Goal: Task Accomplishment & Management: Manage account settings

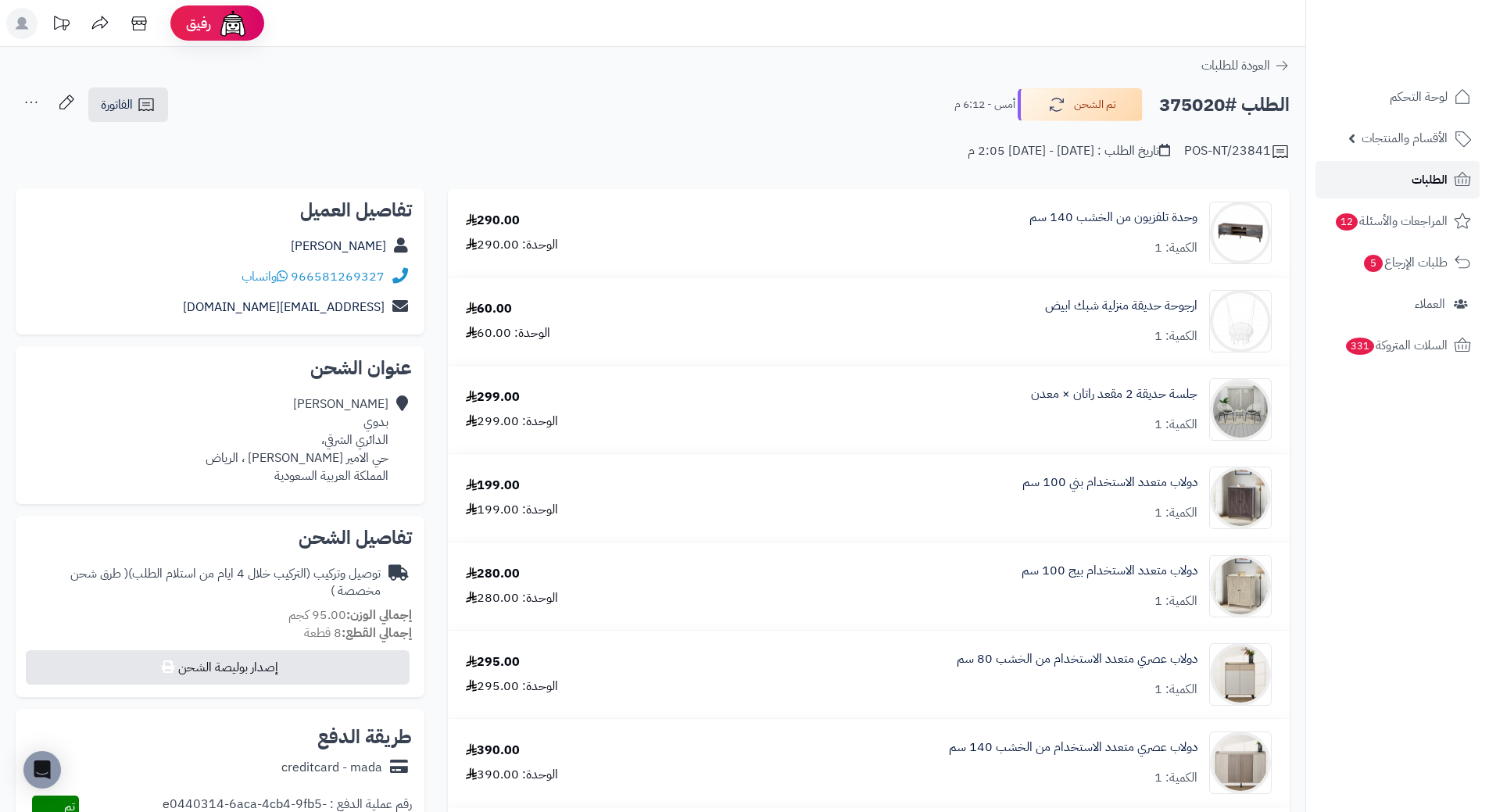
click at [1444, 179] on span "الطلبات" at bounding box center [1430, 180] width 36 height 22
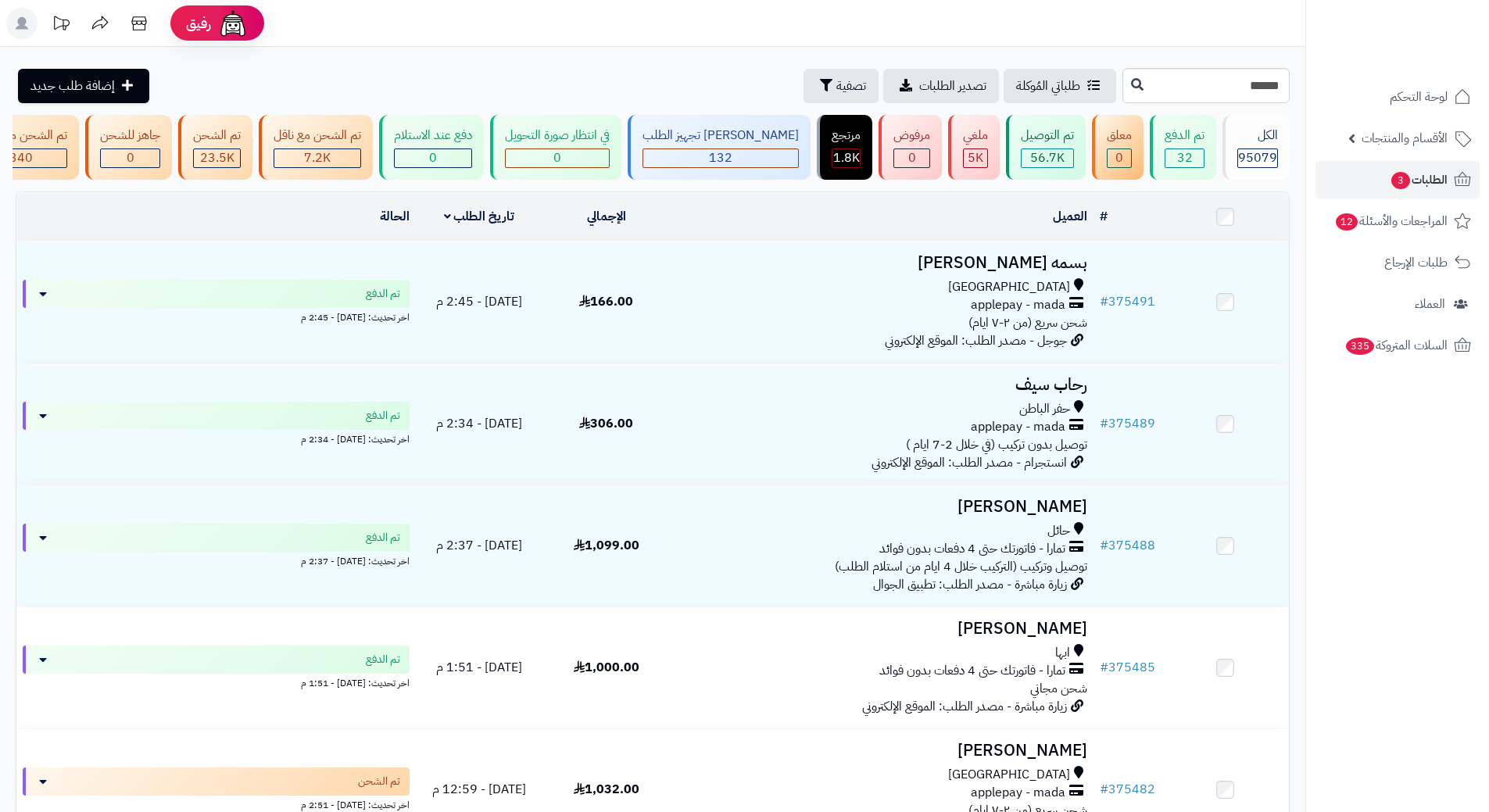
type input "******"
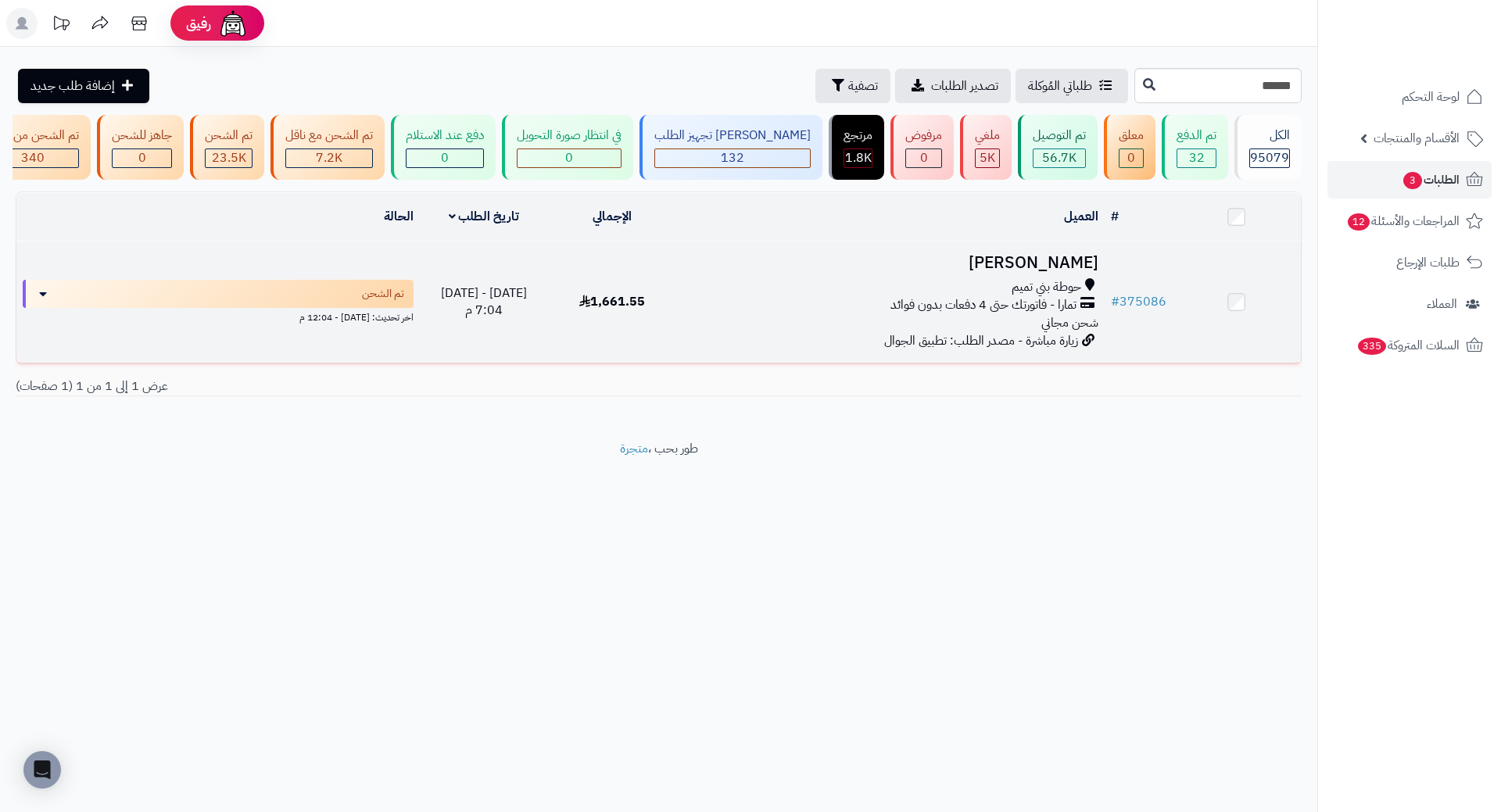
click at [1029, 272] on h3 "علي التميمي" at bounding box center [891, 262] width 415 height 18
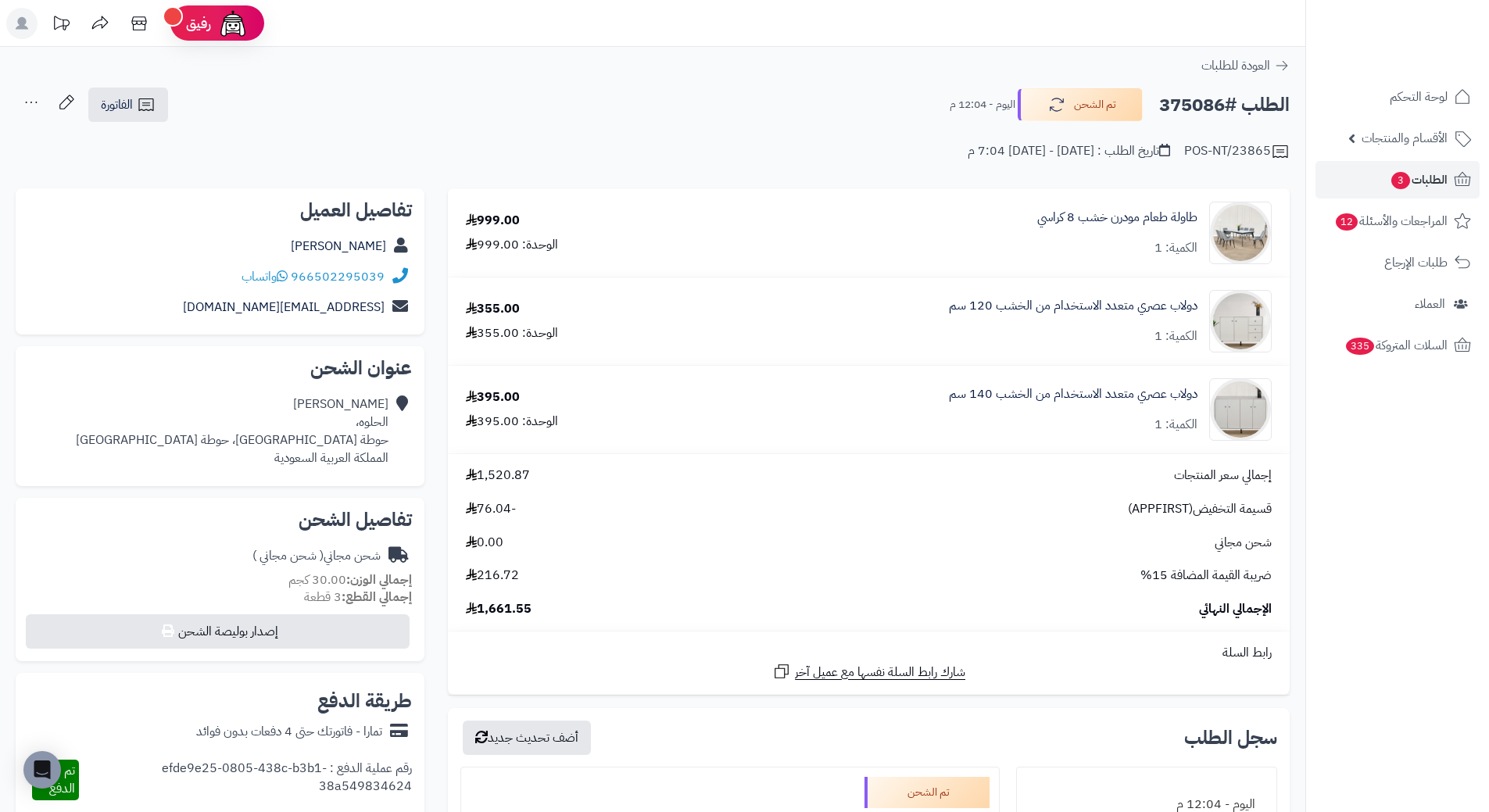
click at [1186, 101] on h2 "الطلب #375086" at bounding box center [1224, 104] width 131 height 32
copy h2 "375086"
click at [1440, 177] on span "الطلبات 3" at bounding box center [1419, 180] width 58 height 22
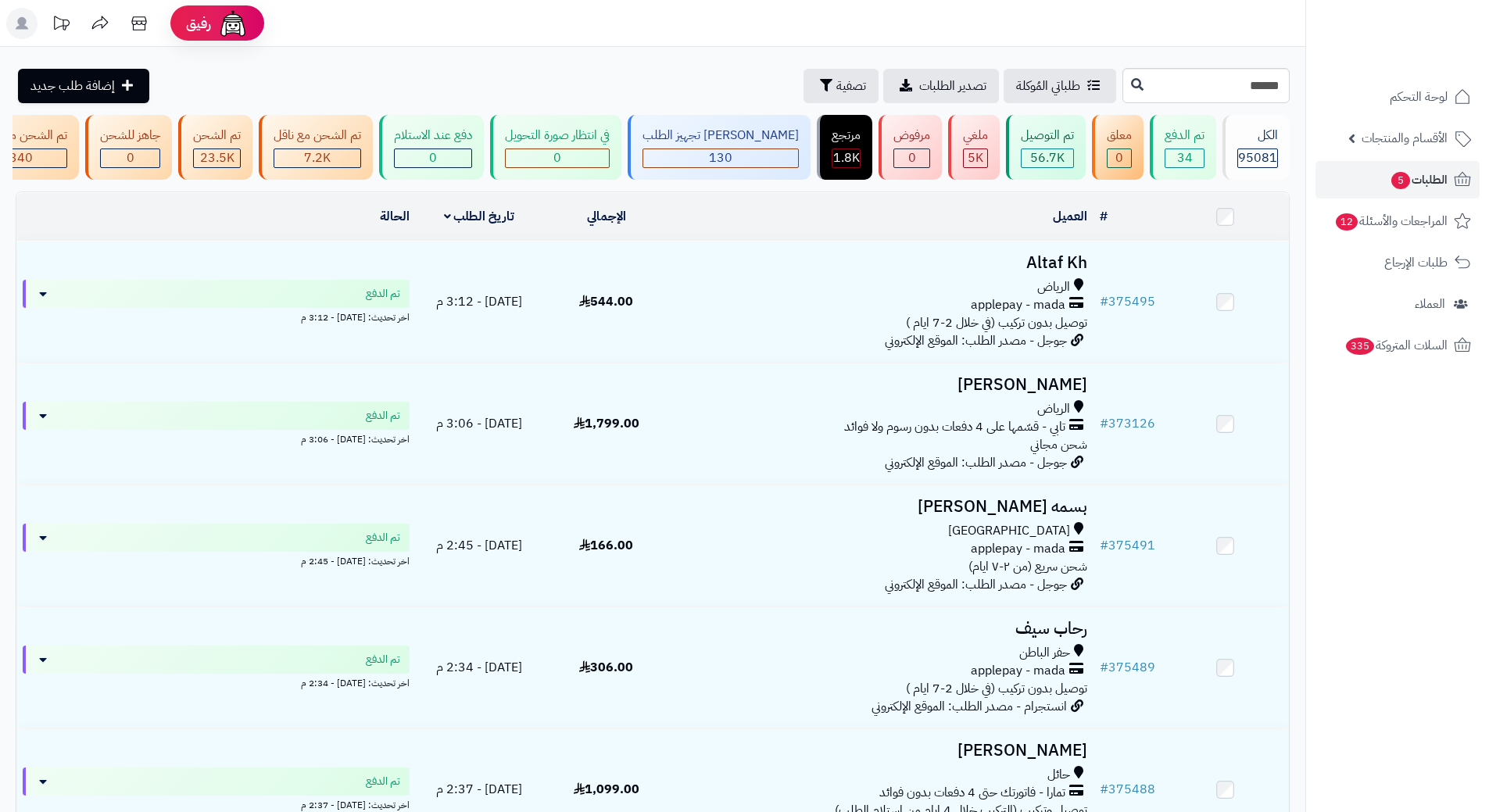
type input "******"
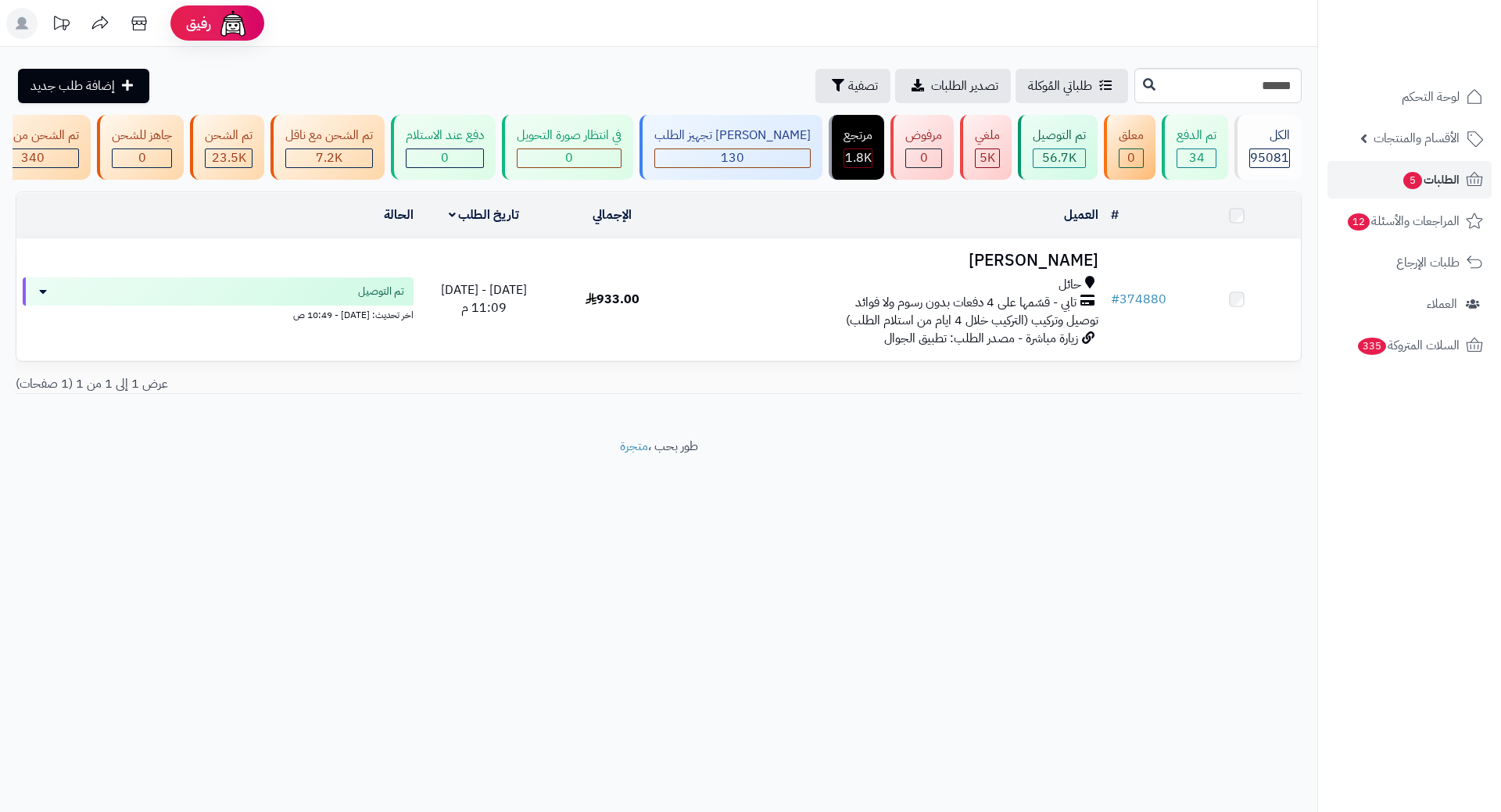
click at [1060, 270] on h3 "[PERSON_NAME]" at bounding box center [891, 261] width 415 height 18
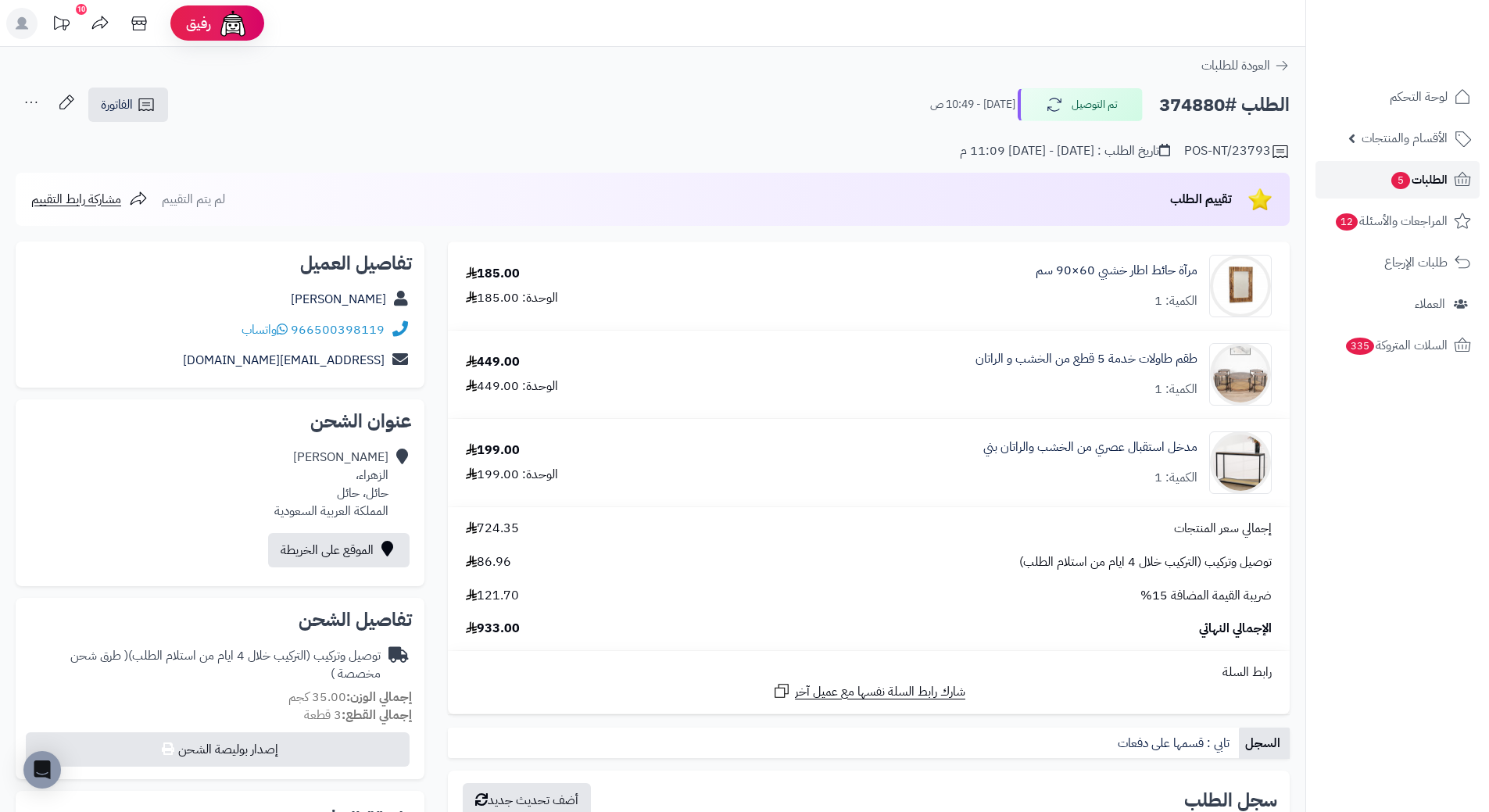
click at [1458, 183] on icon at bounding box center [1463, 179] width 19 height 19
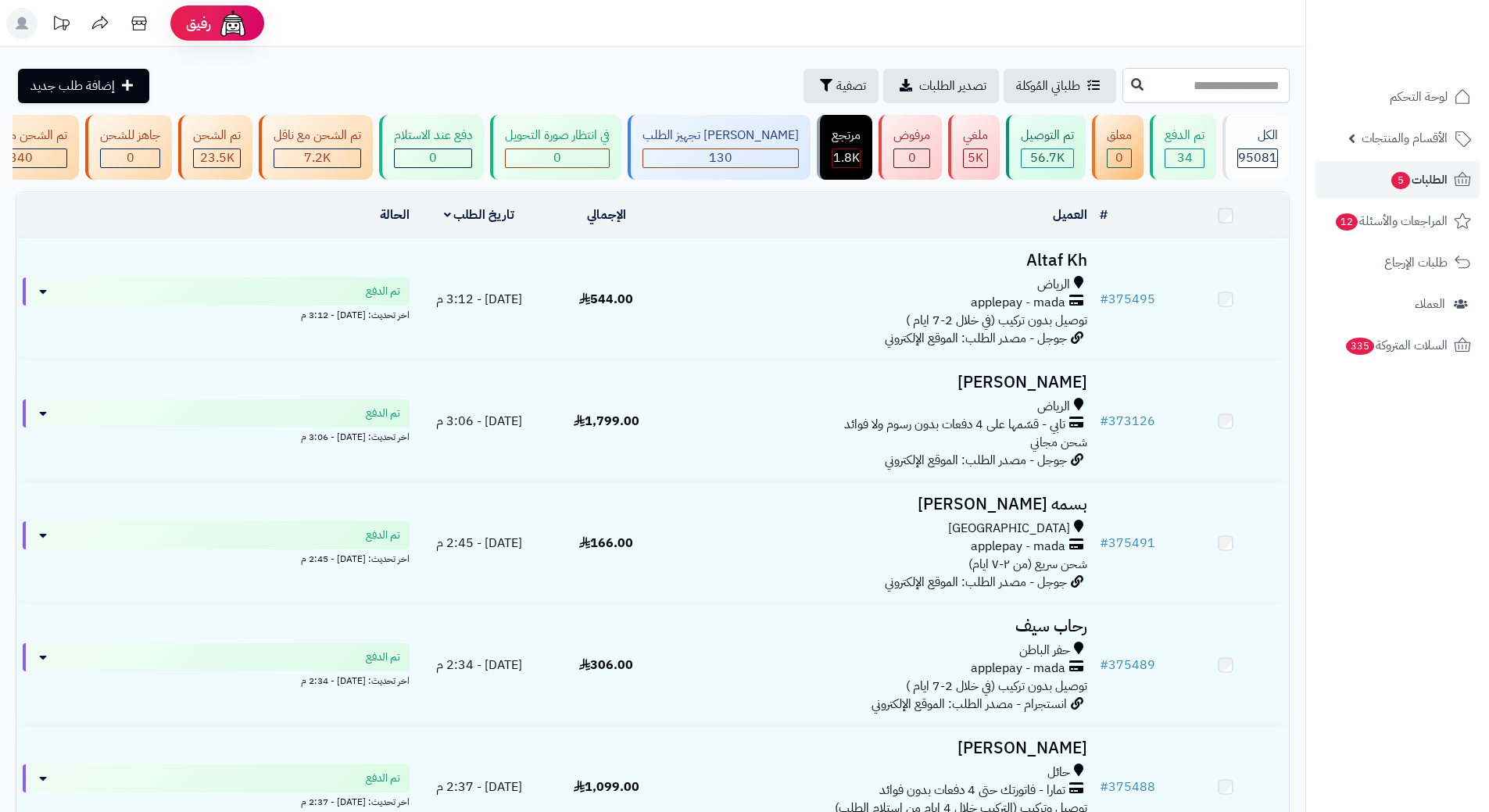
drag, startPoint x: 0, startPoint y: 0, endPoint x: 1162, endPoint y: 85, distance: 1165.1
click at [1162, 85] on input "text" at bounding box center [1206, 85] width 168 height 35
paste input "******"
type input "******"
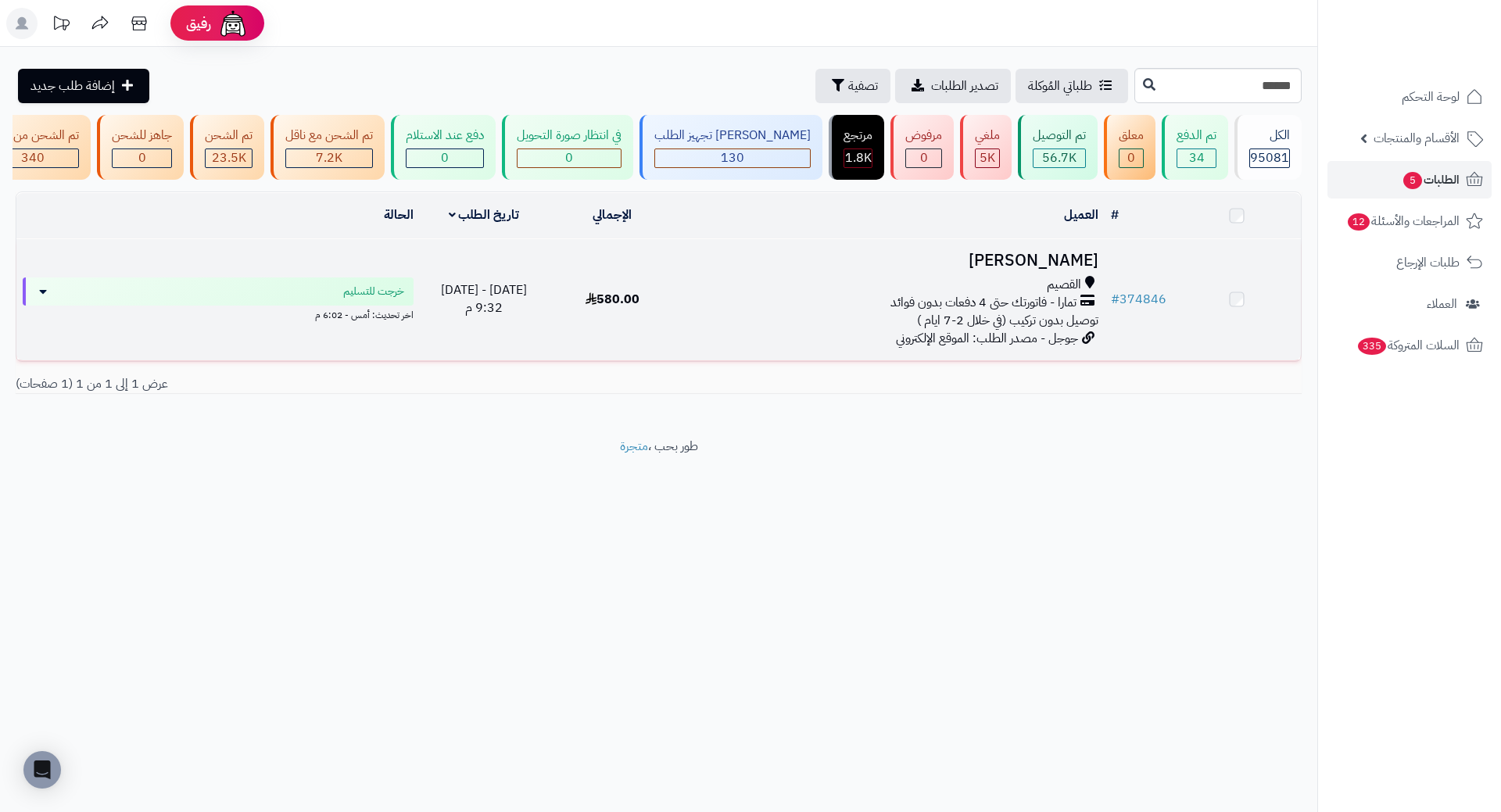
click at [1039, 270] on h3 "Amal Alwabel" at bounding box center [891, 261] width 415 height 18
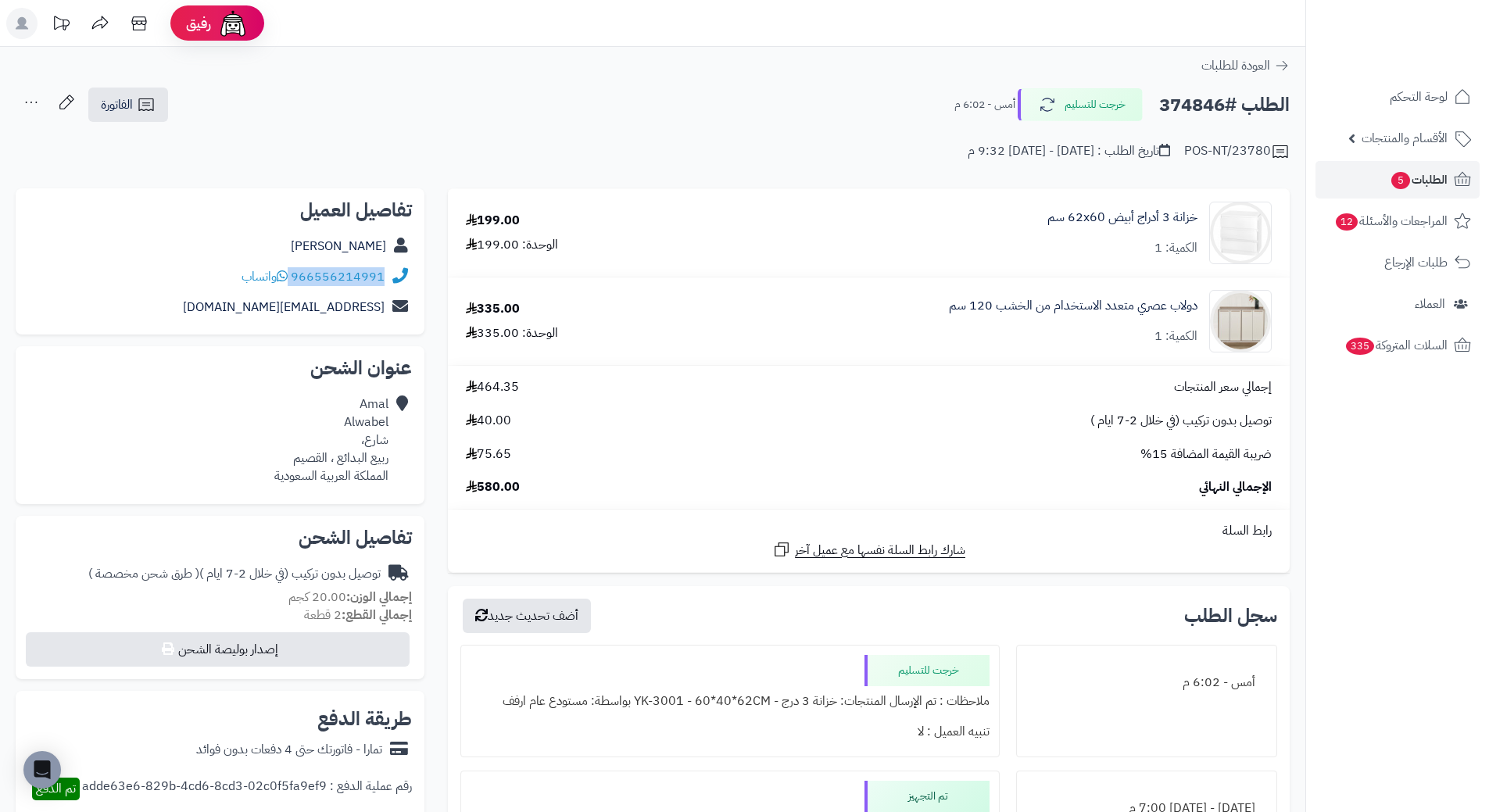
drag, startPoint x: 293, startPoint y: 276, endPoint x: 391, endPoint y: 268, distance: 98.3
click at [391, 268] on div "966556214991 واتساب" at bounding box center [220, 277] width 384 height 31
copy div "966556214991"
click at [1195, 101] on h2 "الطلب #374846" at bounding box center [1224, 104] width 131 height 32
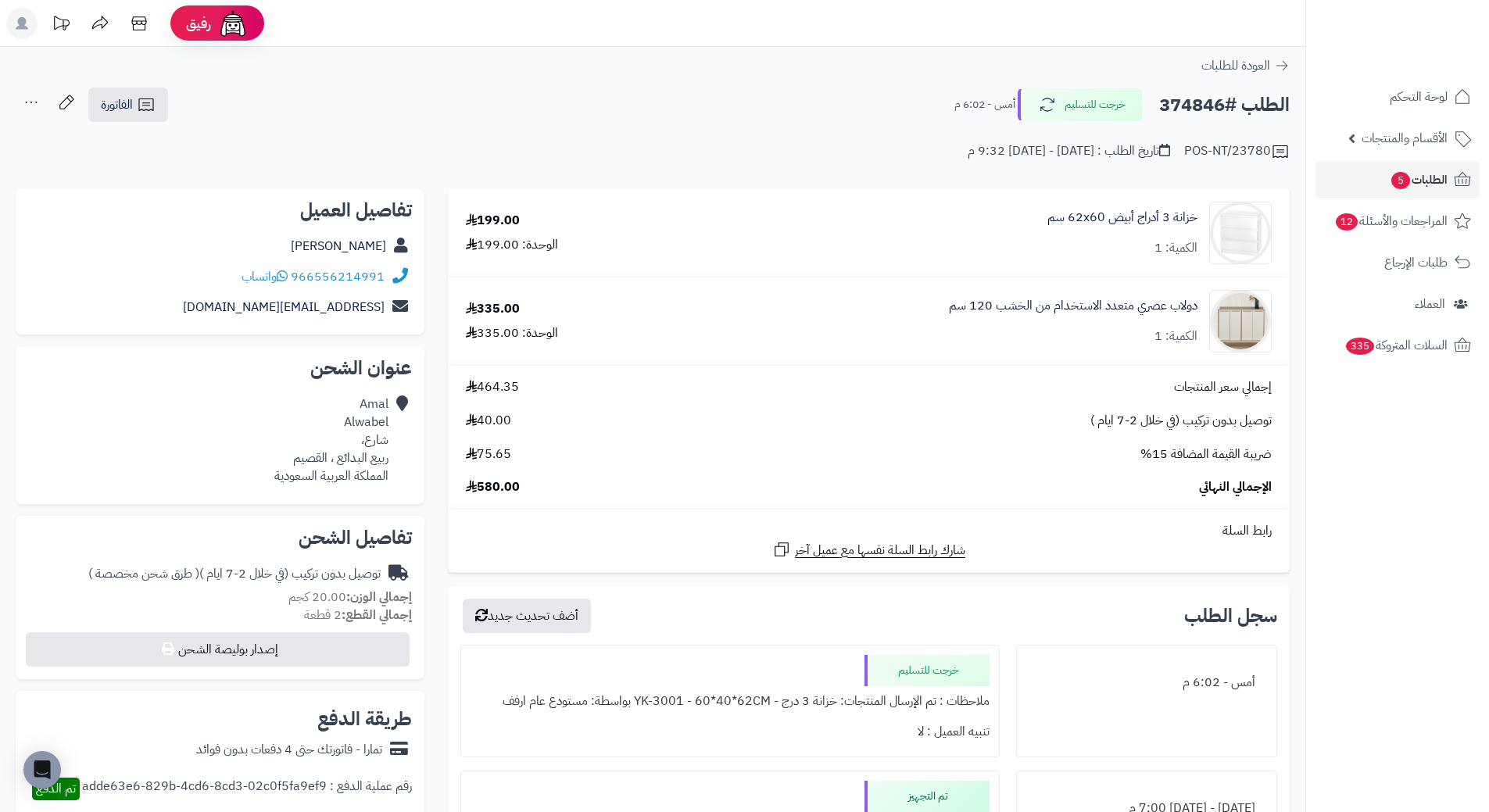
copy h2 "374846"
drag, startPoint x: 1202, startPoint y: 298, endPoint x: 946, endPoint y: 304, distance: 256.1
click at [946, 304] on div "دولاب عصري متعدد الاستخدام من الخشب 120 سم الكمية: 1" at bounding box center [980, 321] width 608 height 62
copy link "دولاب عصري متعدد الاستخدام من الخشب 120 سم"
click at [1458, 170] on icon at bounding box center [1463, 179] width 19 height 19
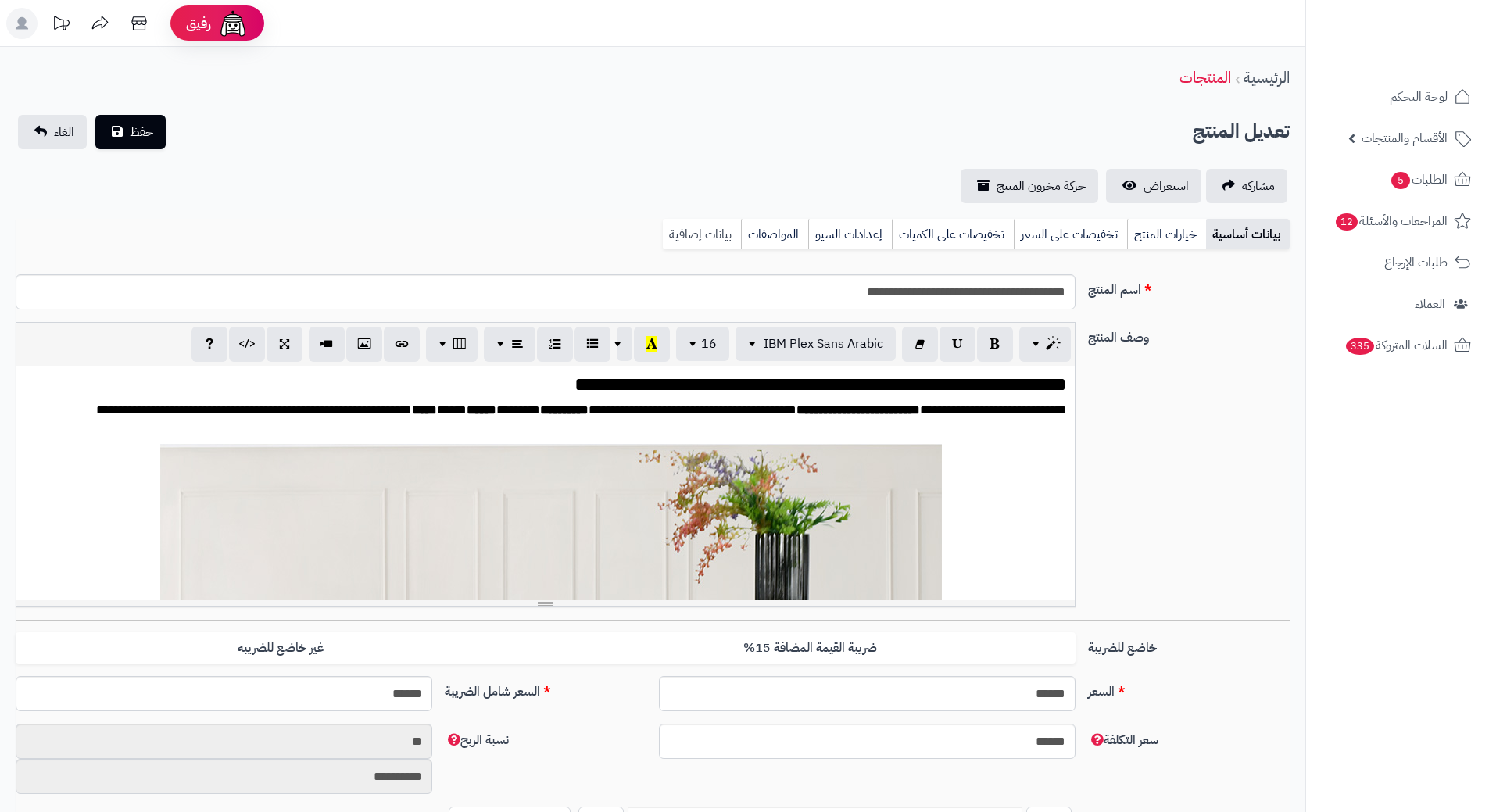
click at [724, 230] on link "بيانات إضافية" at bounding box center [702, 234] width 78 height 32
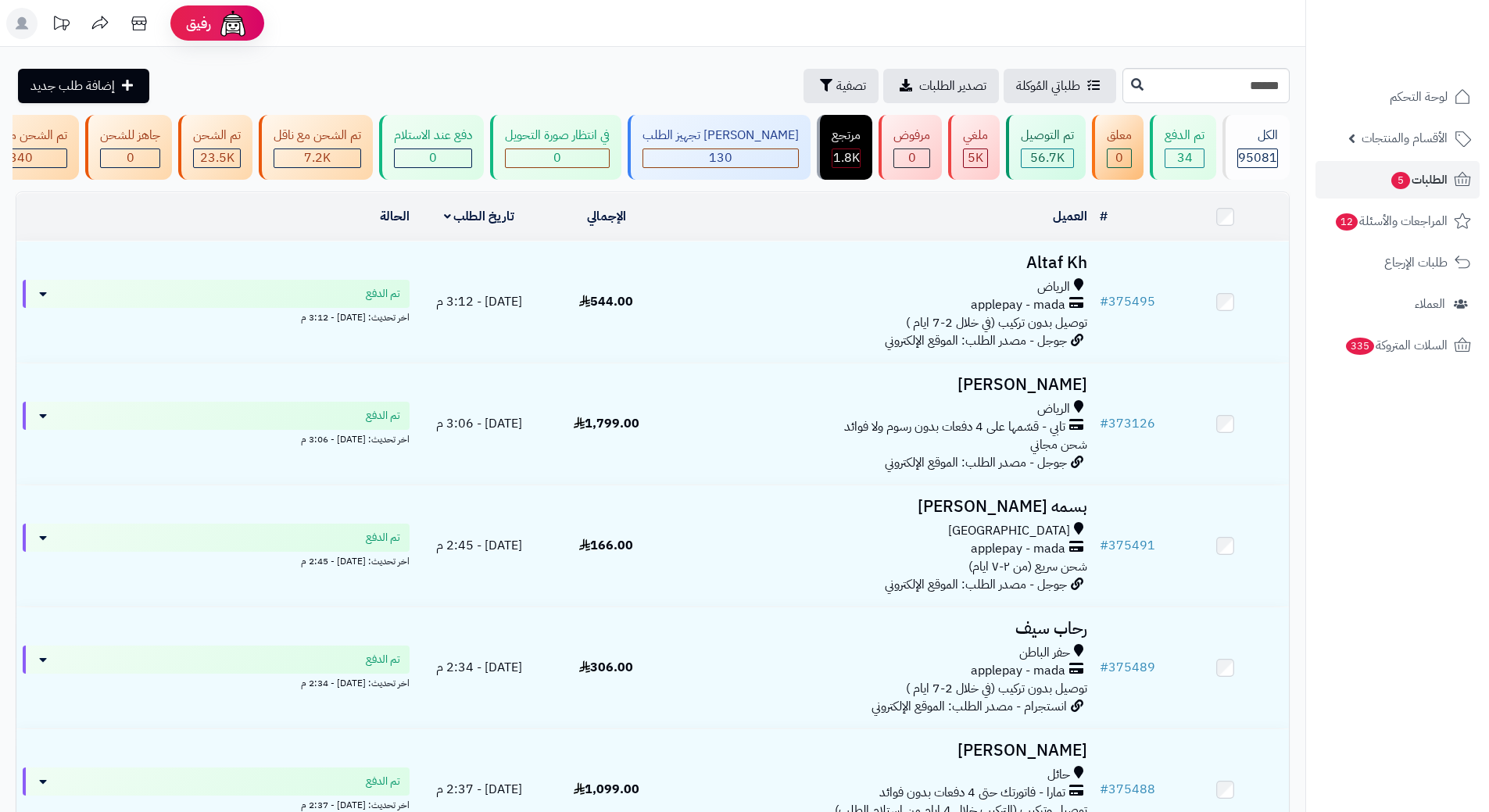
type input "******"
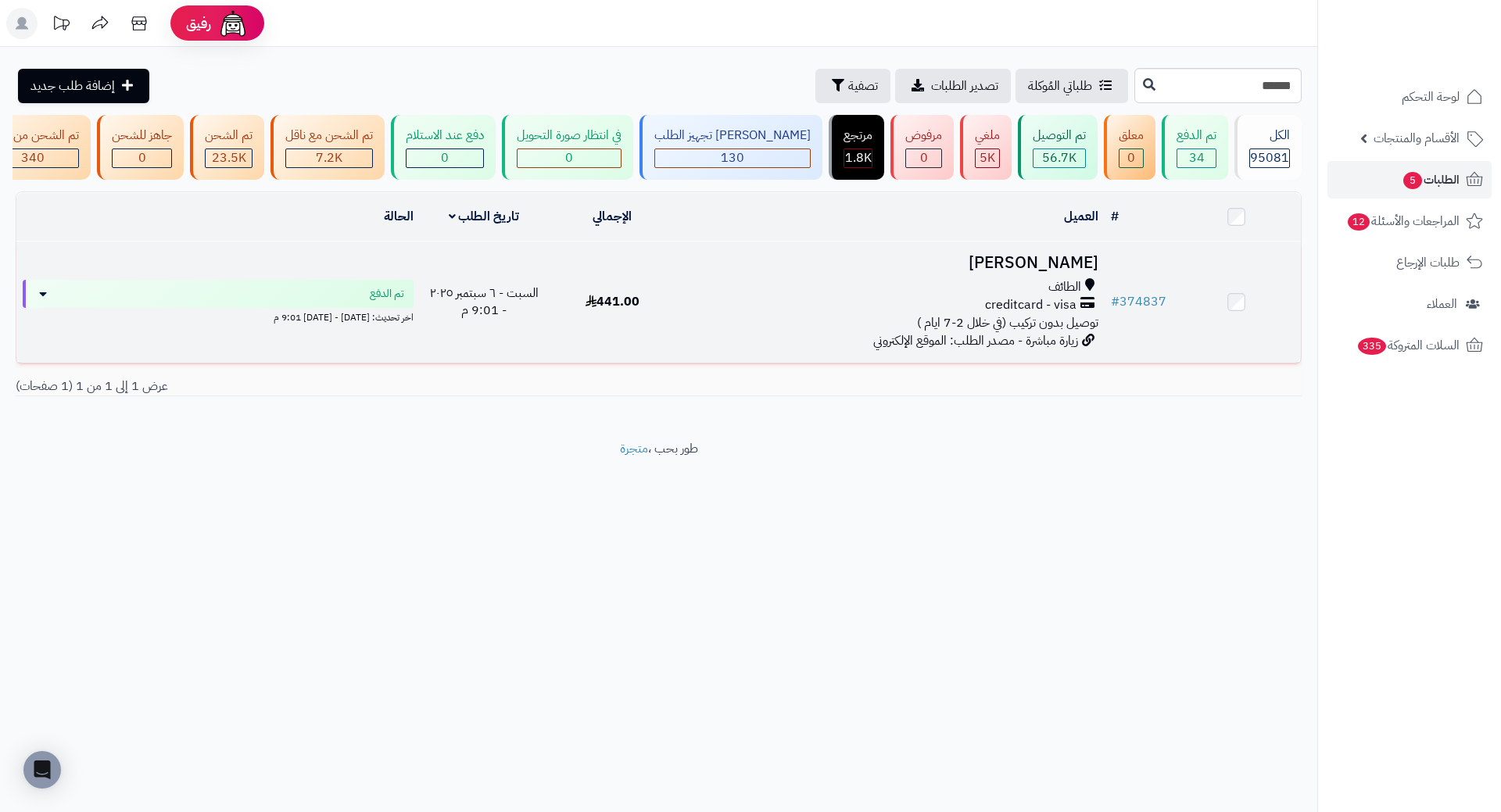
click at [1067, 266] on h3 "Rama Alotaibi" at bounding box center [891, 262] width 415 height 18
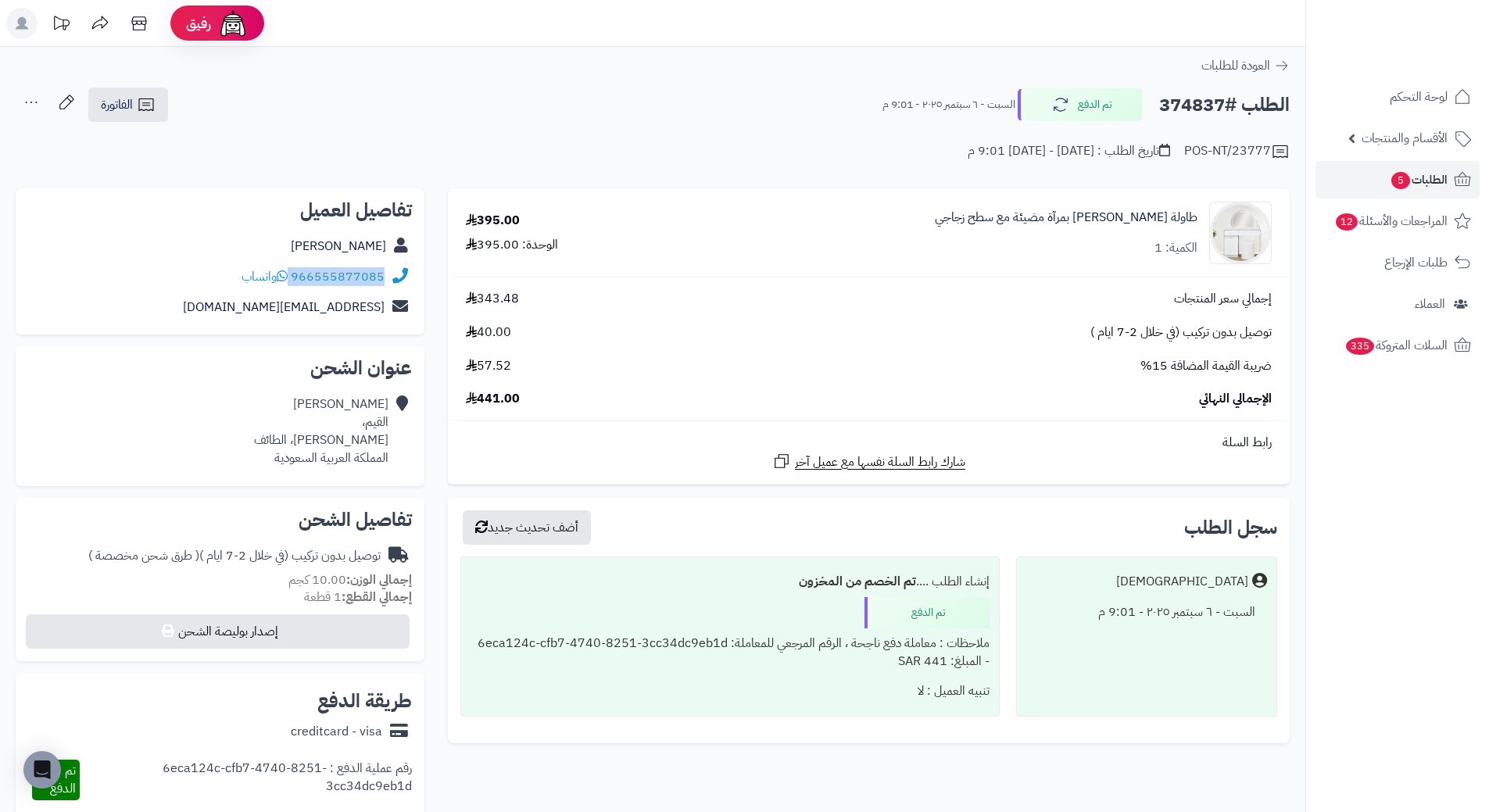
drag, startPoint x: 293, startPoint y: 274, endPoint x: 401, endPoint y: 274, distance: 108.0
click at [401, 274] on div "966555877085 واتساب" at bounding box center [220, 277] width 384 height 31
copy div "966555877085"
click at [1204, 102] on h2 "الطلب #374837" at bounding box center [1224, 104] width 131 height 32
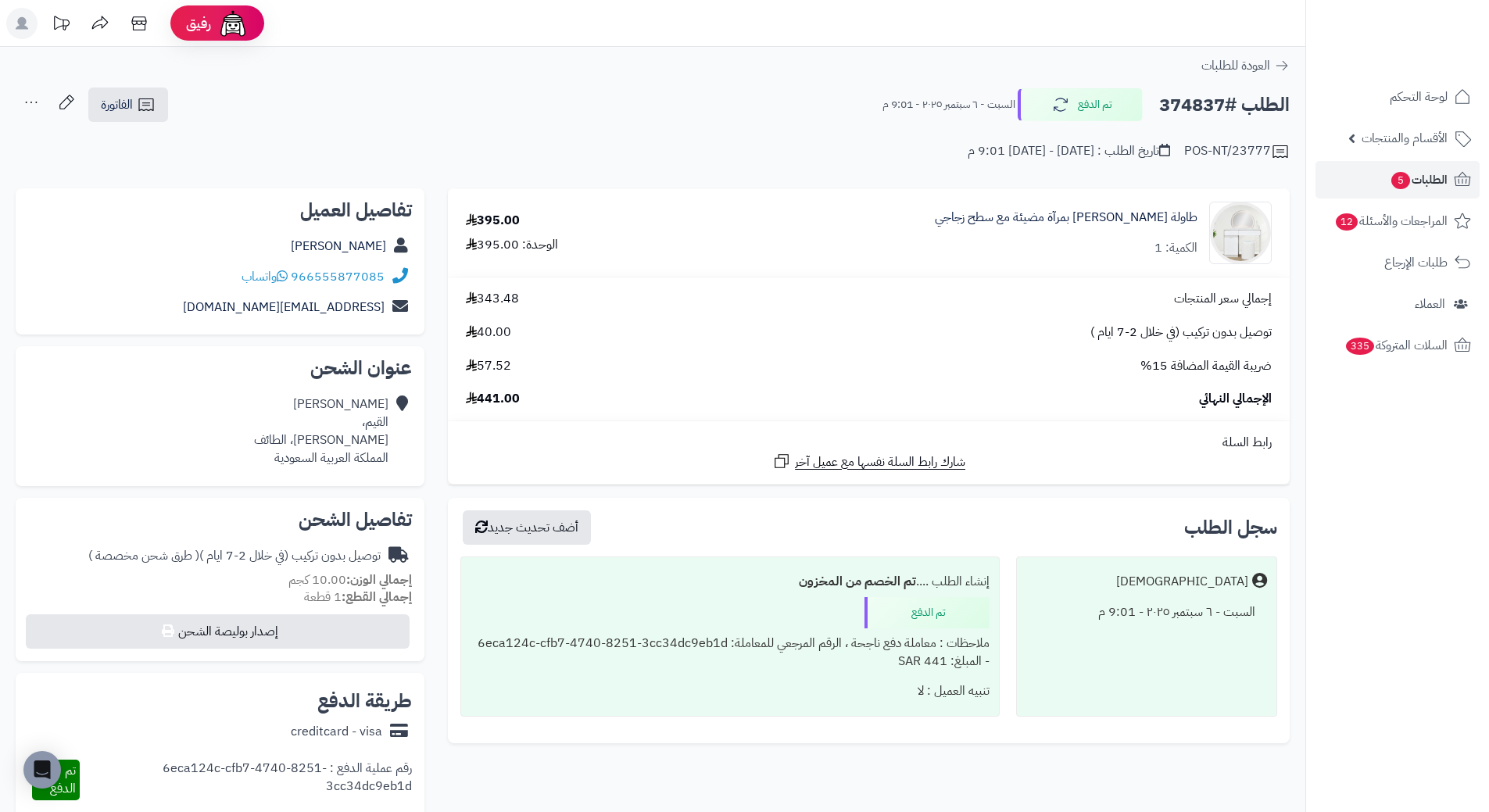
copy h2 "374837"
click at [1433, 188] on span "الطلبات 5" at bounding box center [1419, 180] width 58 height 22
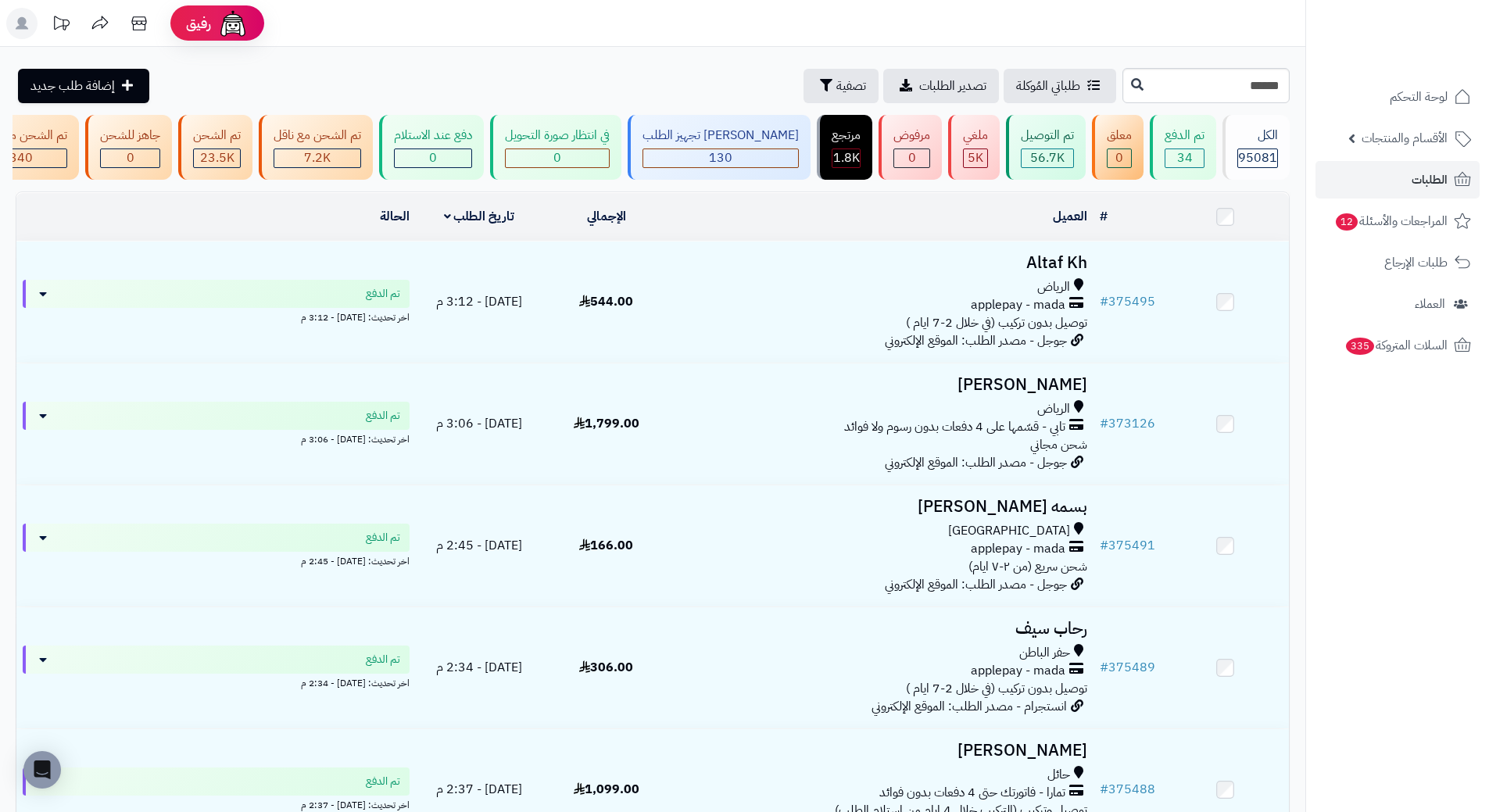
type input "******"
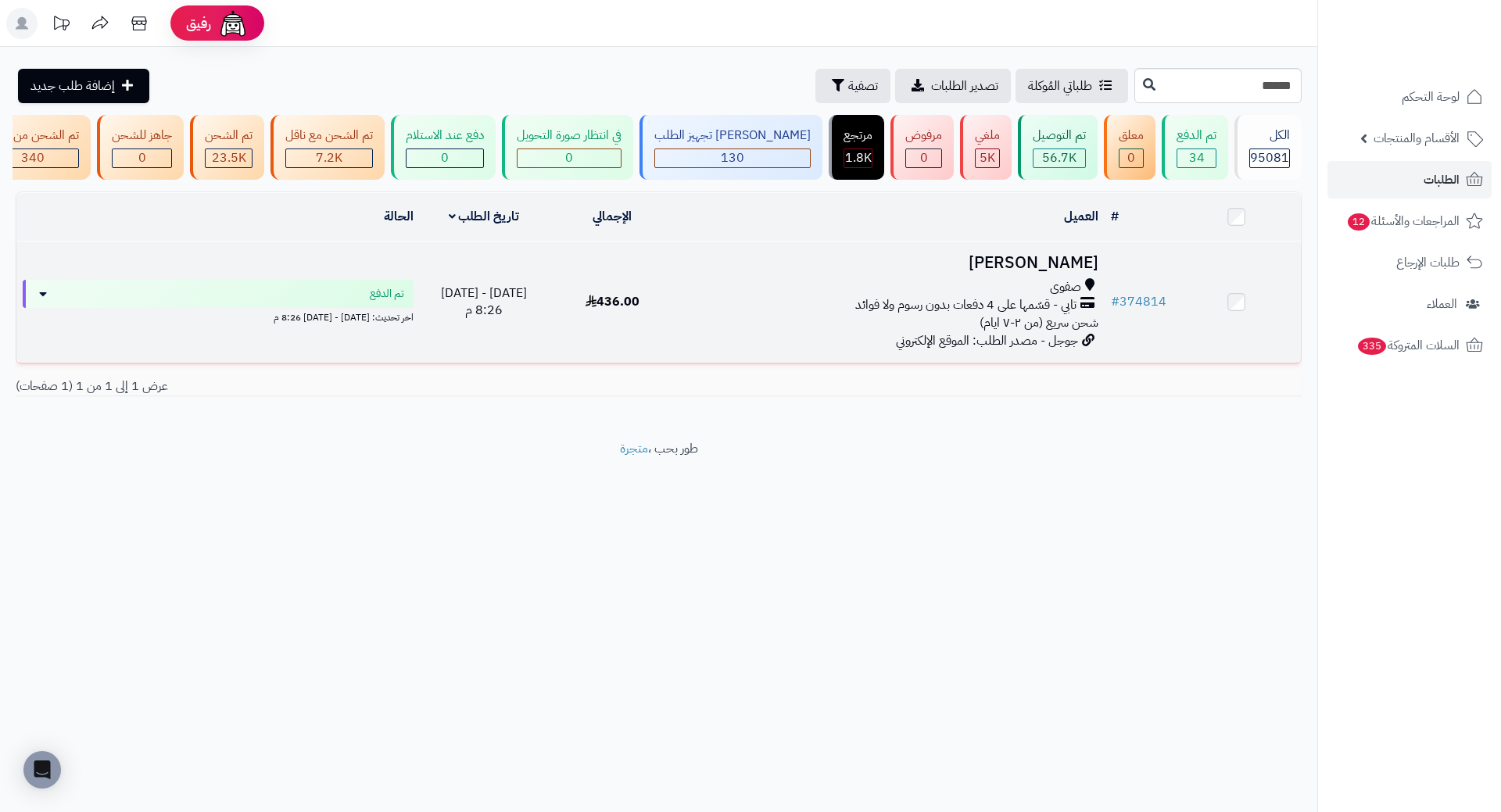
click at [1004, 264] on h3 "[PERSON_NAME]" at bounding box center [891, 262] width 415 height 18
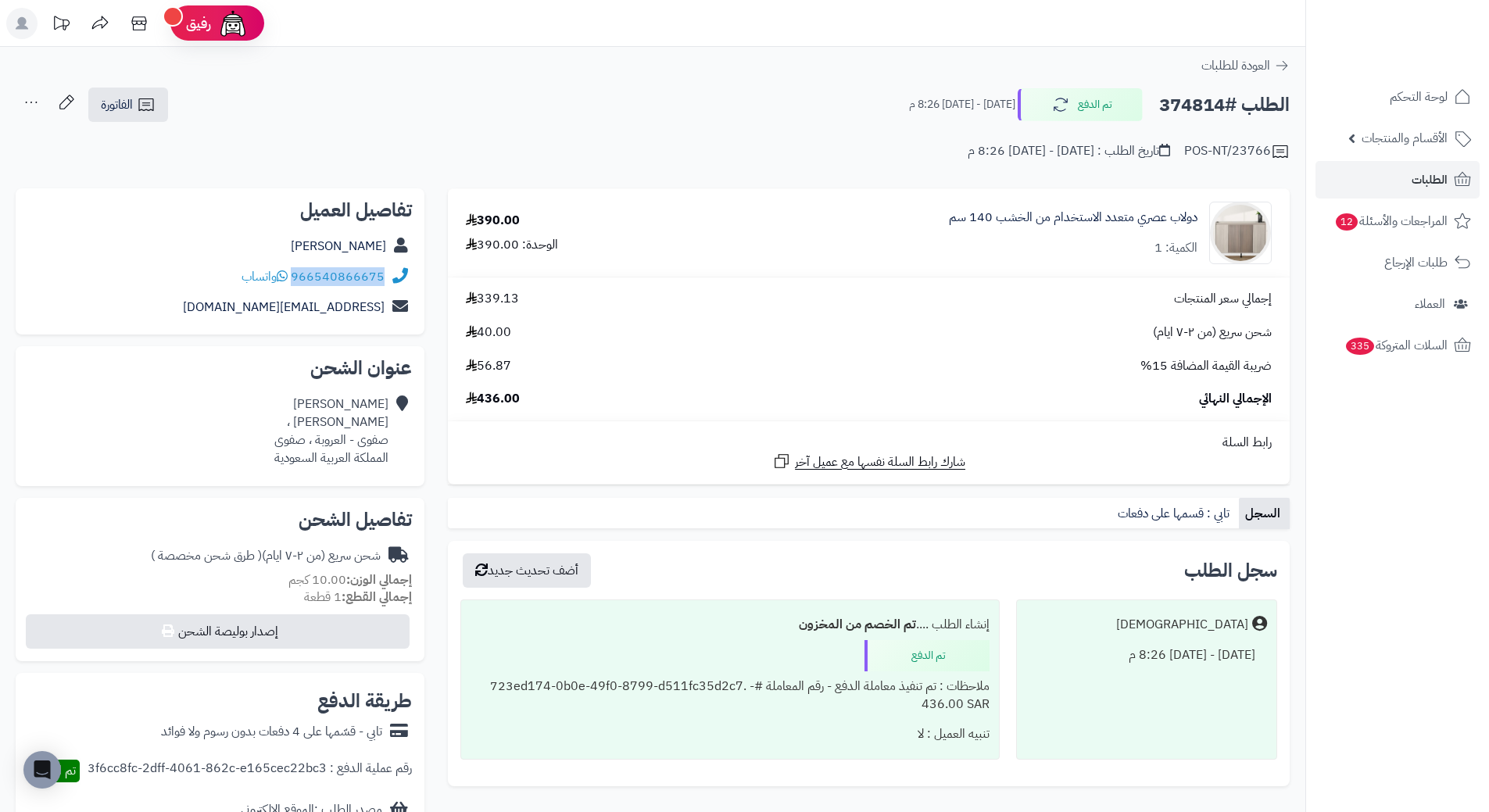
drag, startPoint x: 294, startPoint y: 275, endPoint x: 402, endPoint y: 270, distance: 108.1
click at [402, 270] on div "966540866675 واتساب" at bounding box center [220, 277] width 384 height 31
copy div "966540866675"
click at [1206, 116] on h2 "الطلب #374814" at bounding box center [1224, 104] width 131 height 32
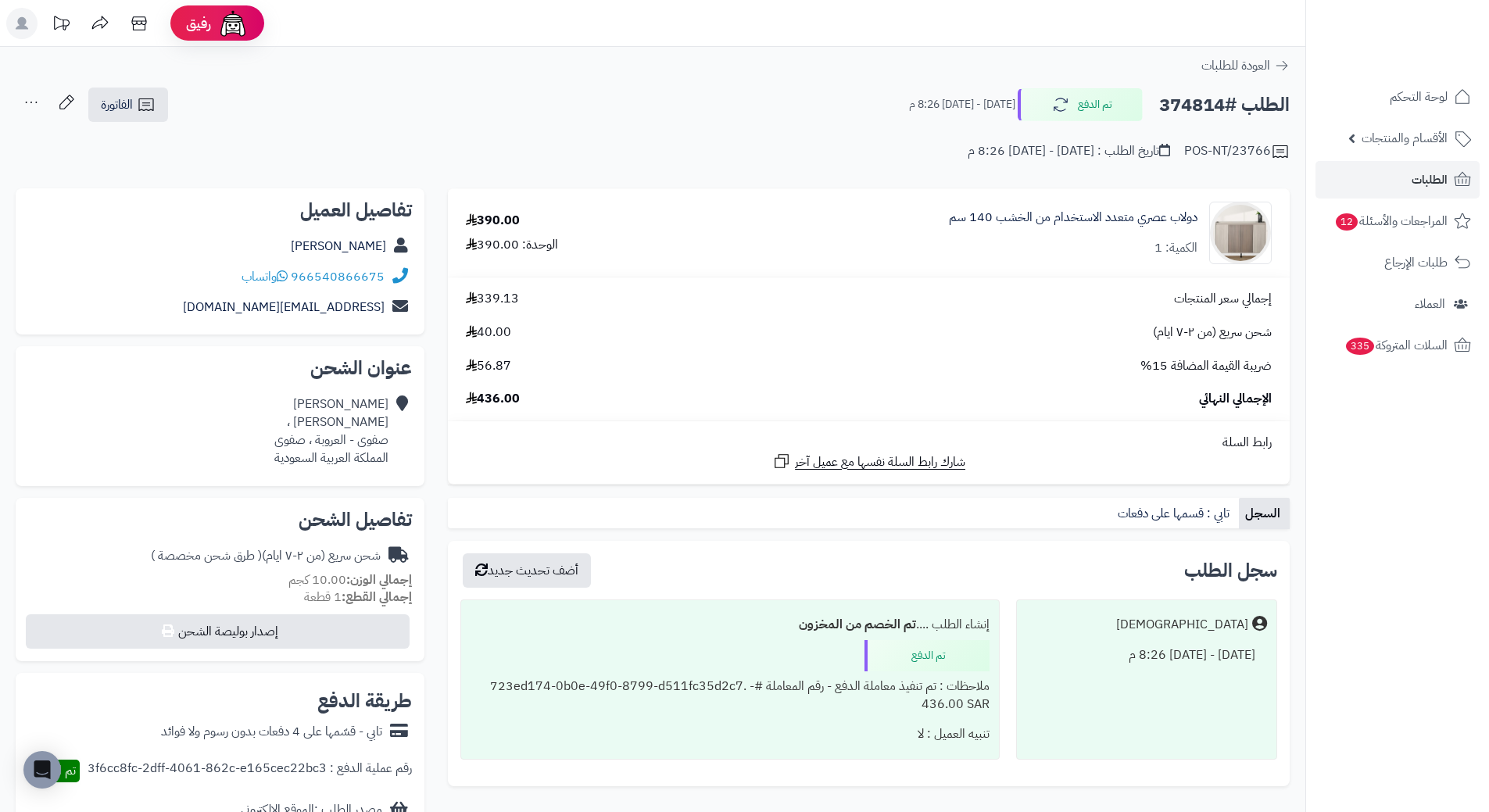
copy h2 "374814"
click at [1434, 185] on span "الطلبات" at bounding box center [1430, 180] width 36 height 22
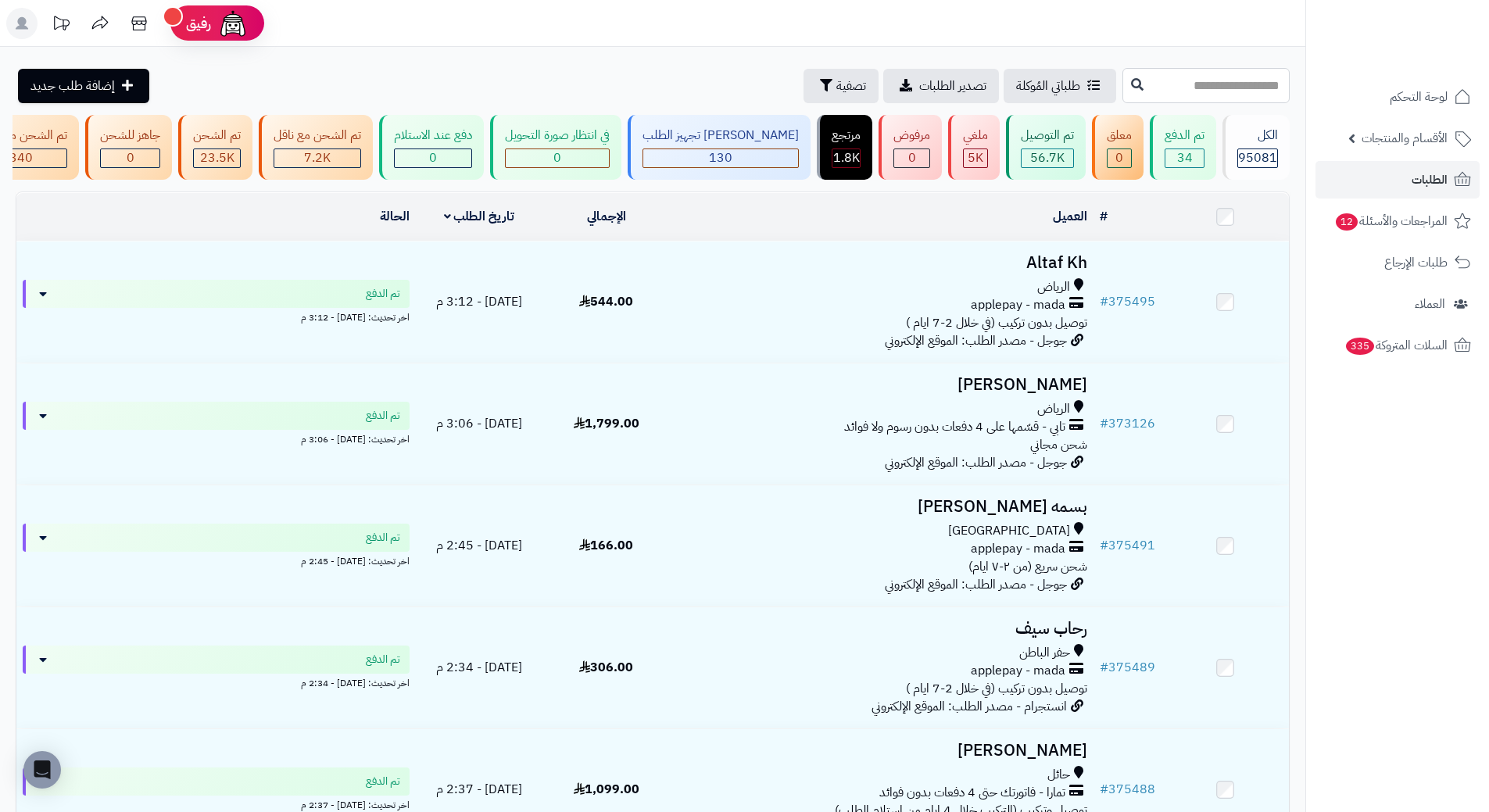
click at [1138, 85] on input "text" at bounding box center [1206, 85] width 168 height 35
paste input "******"
type input "******"
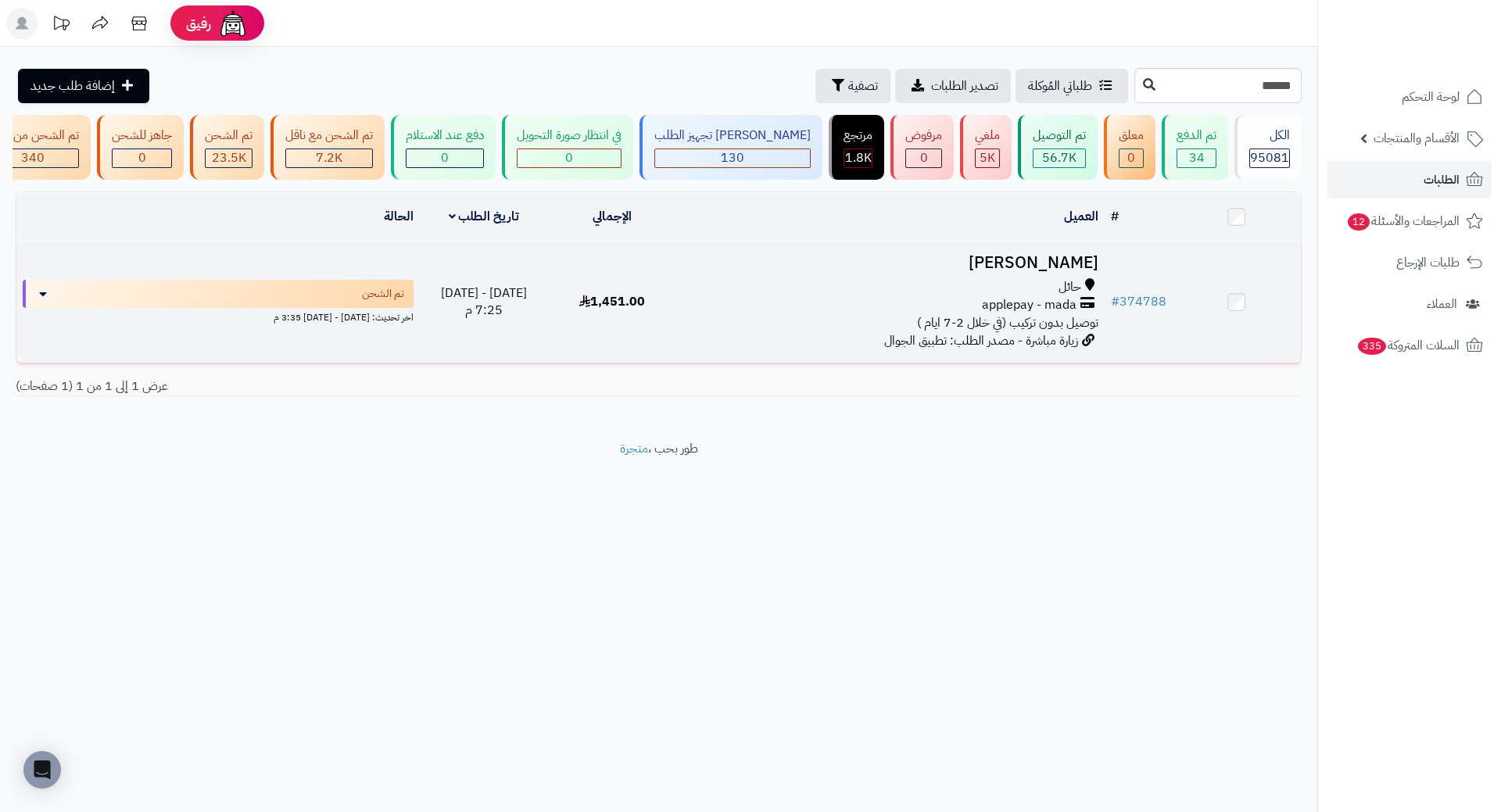
click at [1038, 272] on h3 "[PERSON_NAME]" at bounding box center [891, 262] width 415 height 18
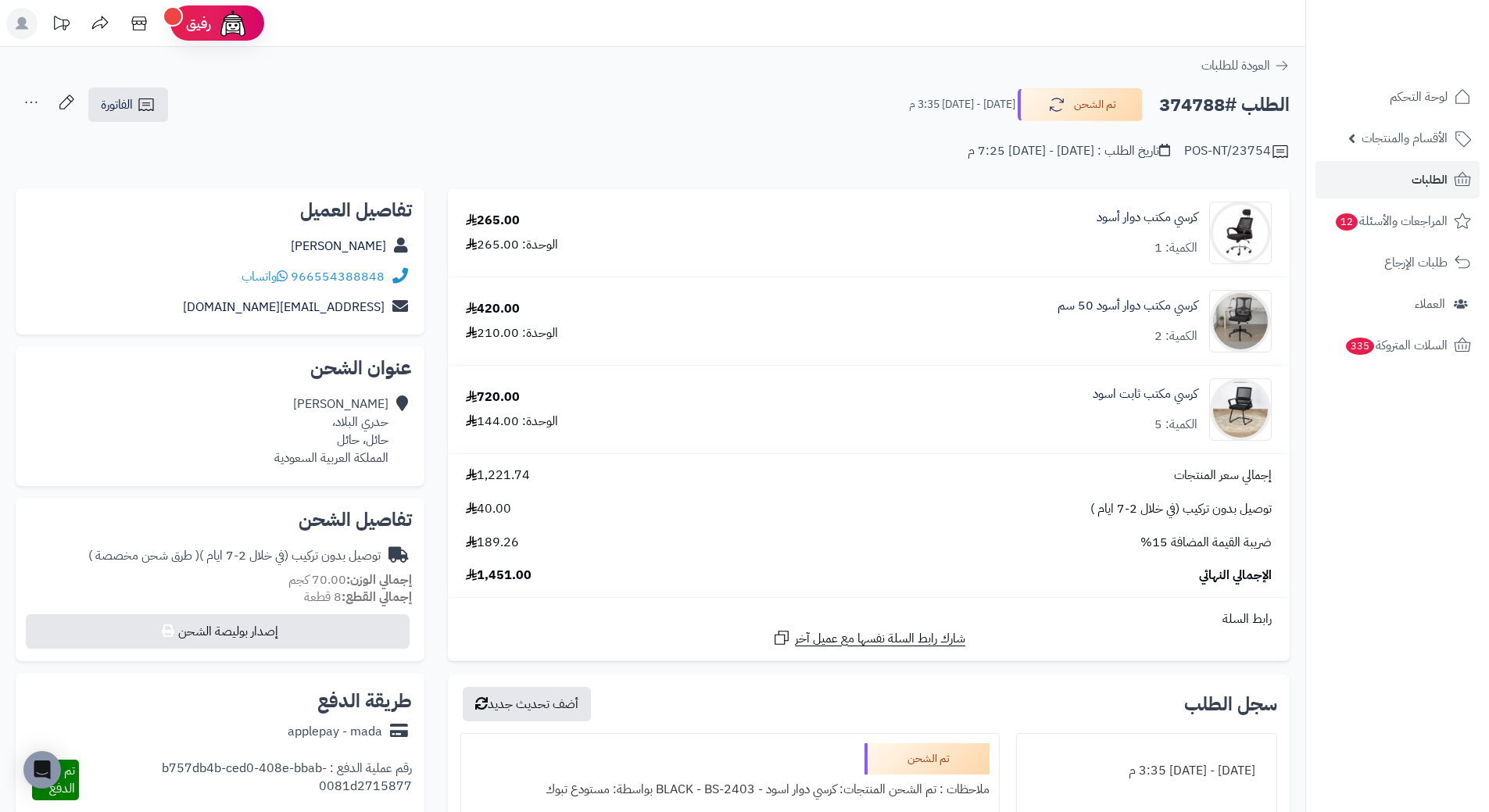
click at [1174, 105] on h2 "الطلب #374788" at bounding box center [1224, 104] width 131 height 32
copy h2 "374788"
click at [1426, 179] on span "الطلبات" at bounding box center [1430, 180] width 36 height 22
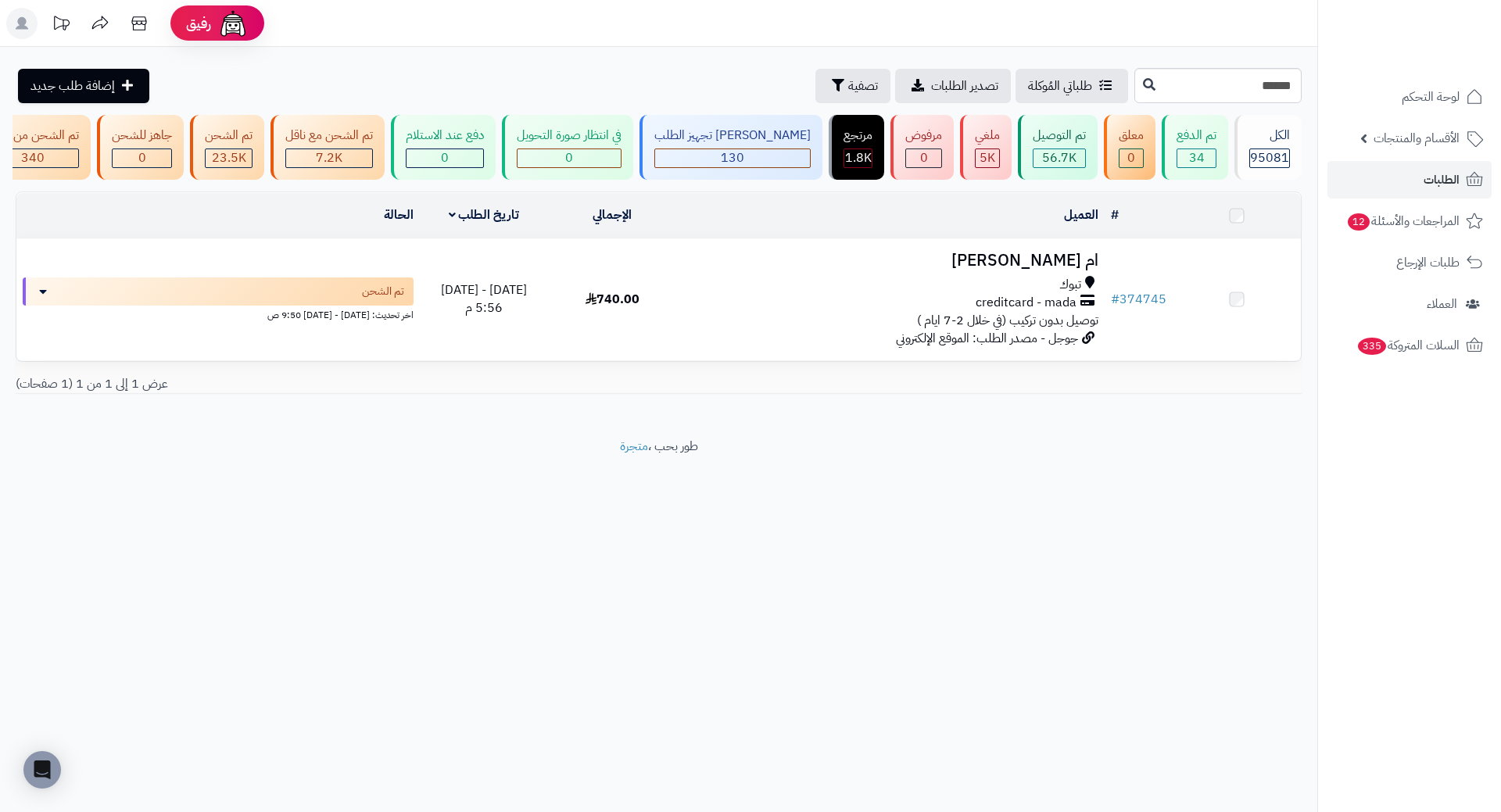
click at [1040, 270] on h3 "ام عماد الحربي" at bounding box center [891, 261] width 415 height 18
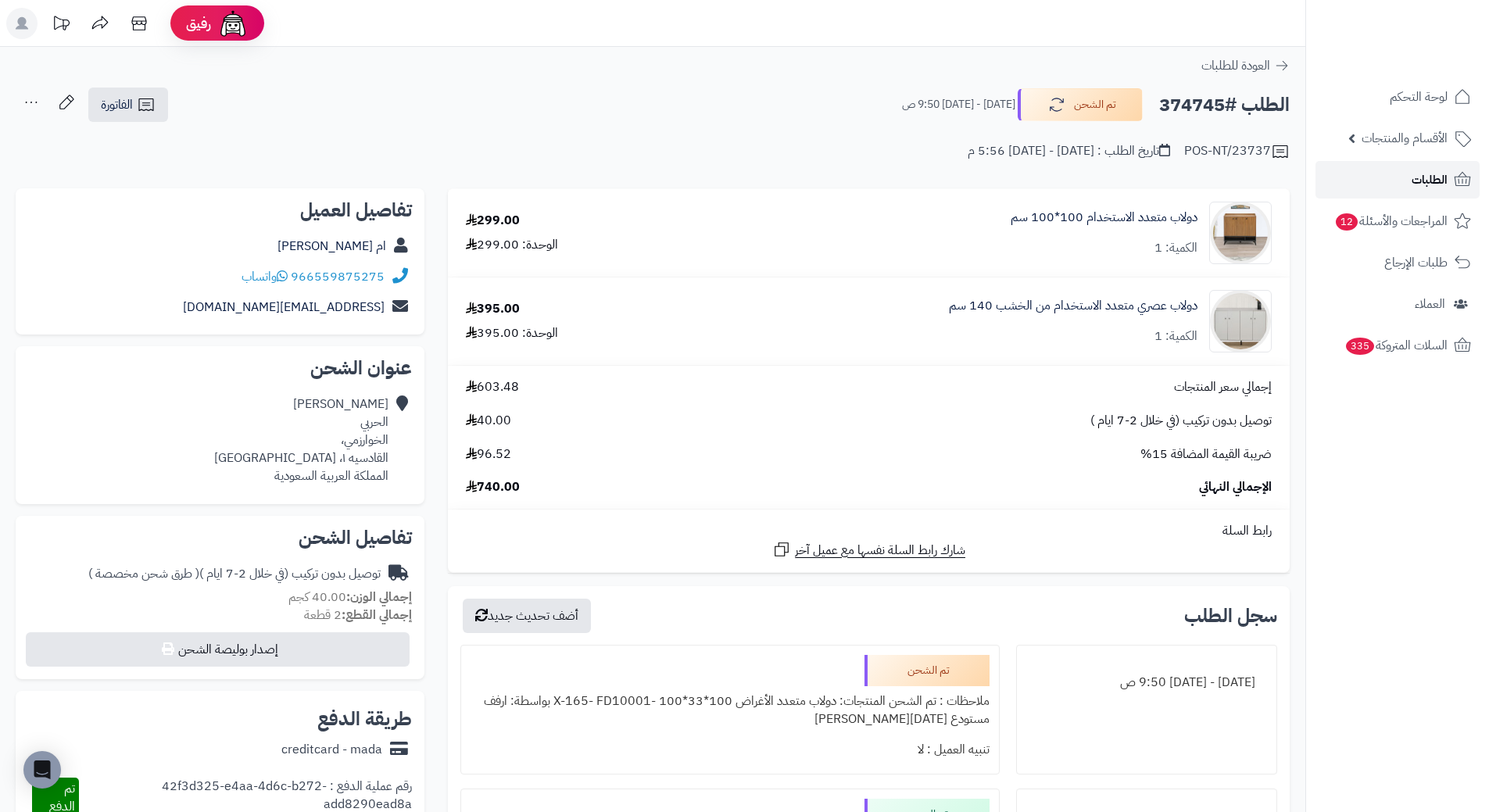
click at [1404, 185] on link "الطلبات" at bounding box center [1398, 179] width 164 height 38
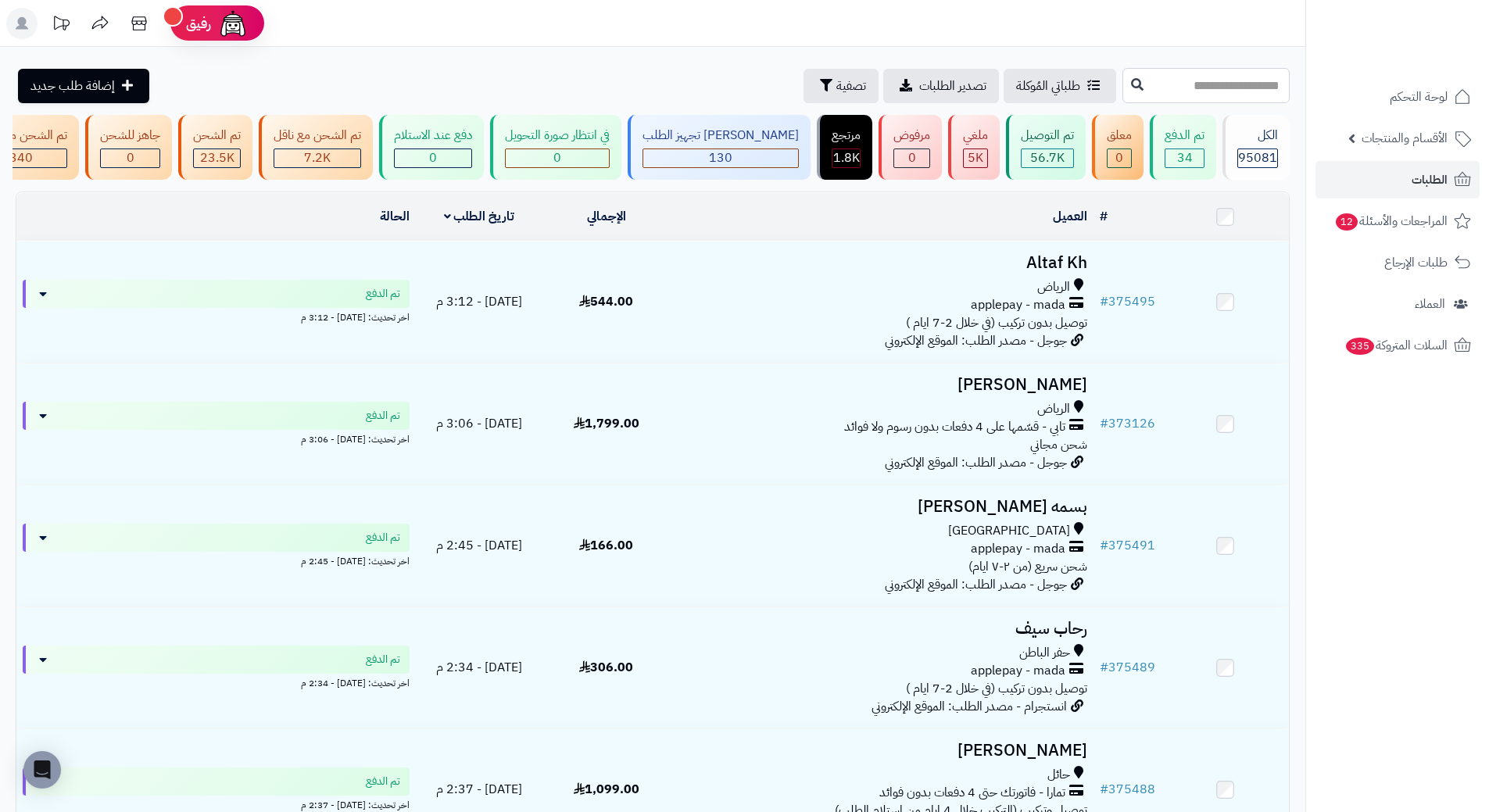
click at [1181, 85] on input "text" at bounding box center [1206, 85] width 168 height 35
paste input "******"
type input "******"
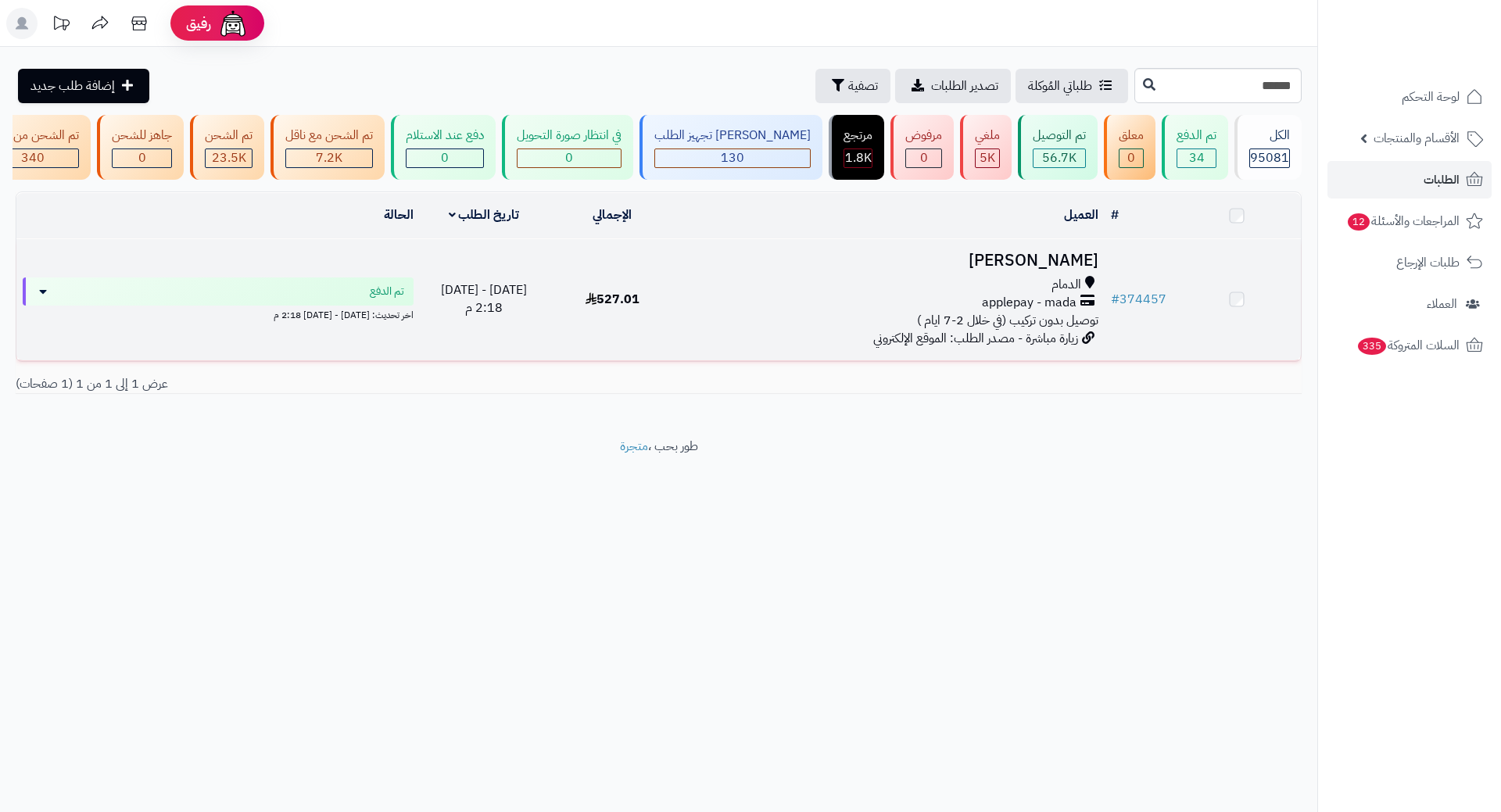
click at [1006, 262] on h3 "[PERSON_NAME]" at bounding box center [891, 261] width 415 height 18
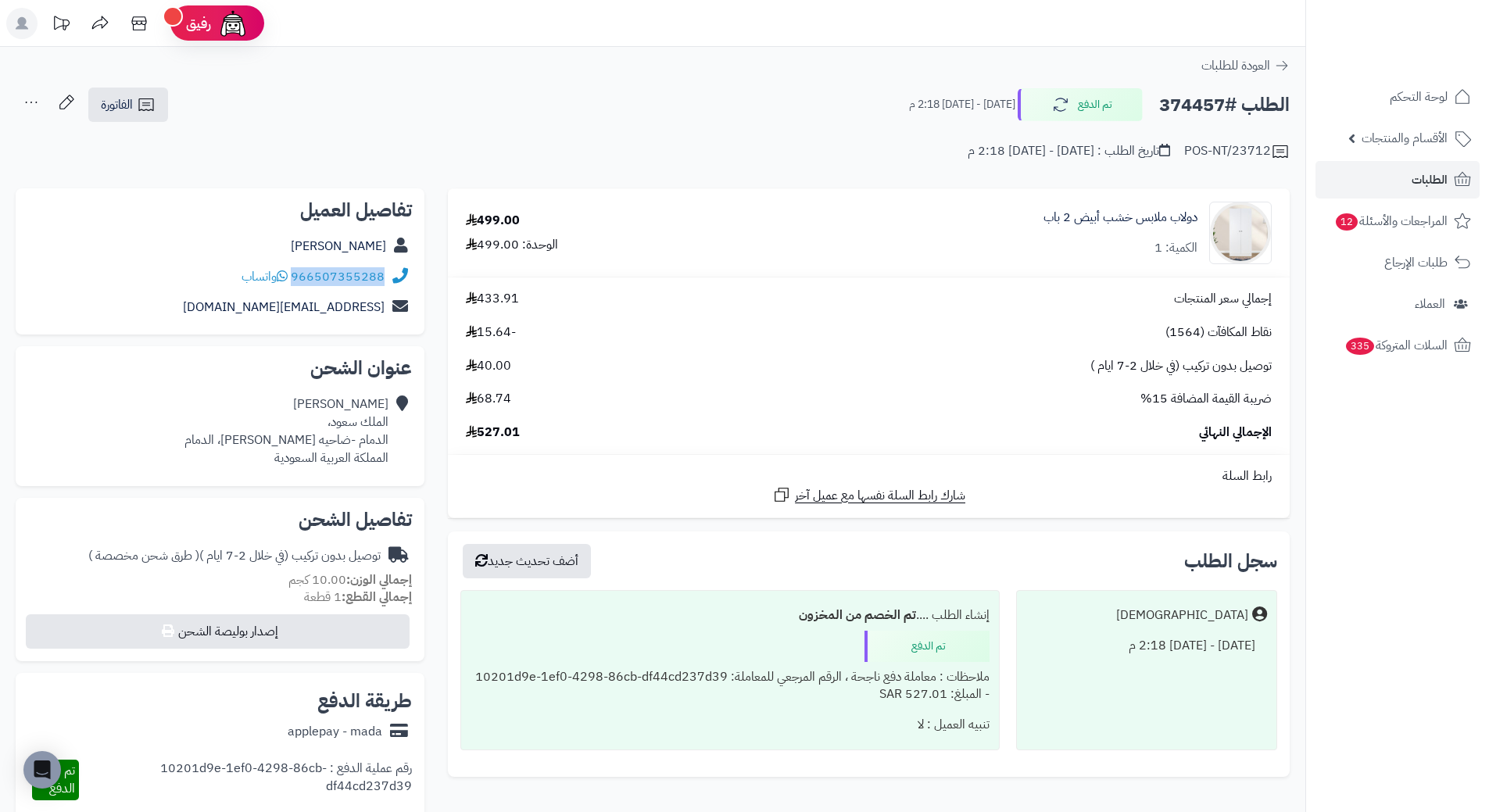
drag, startPoint x: 294, startPoint y: 274, endPoint x: 385, endPoint y: 281, distance: 91.3
click at [385, 281] on div "966507355288 واتساب" at bounding box center [313, 277] width 143 height 18
copy link "966507355288"
click at [1181, 98] on h2 "الطلب #374457" at bounding box center [1224, 104] width 131 height 32
drag, startPoint x: 1181, startPoint y: 98, endPoint x: 1188, endPoint y: 105, distance: 9.9
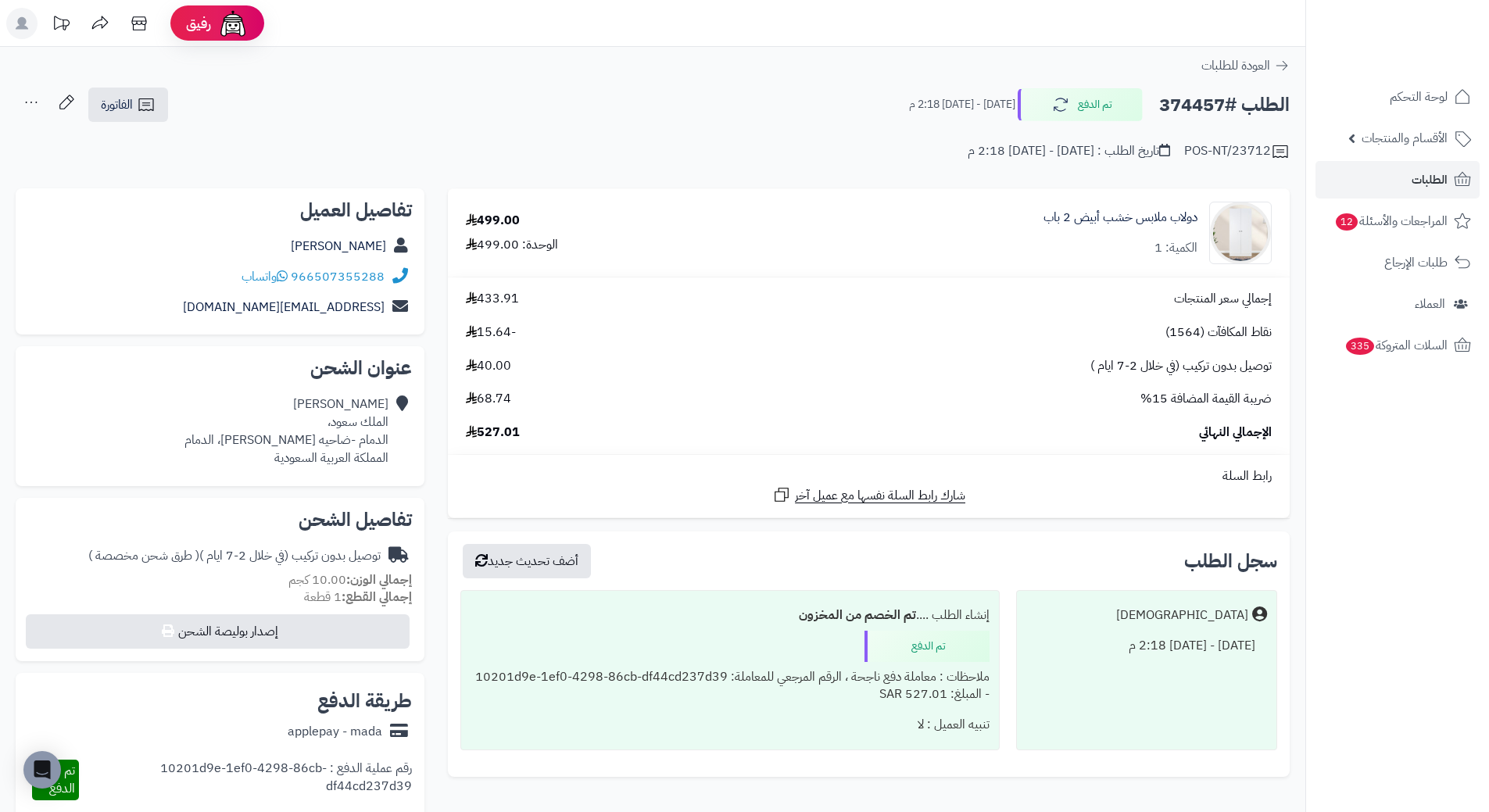
click at [1188, 105] on h2 "الطلب #374457" at bounding box center [1224, 104] width 131 height 32
copy h2 "374457"
click at [1456, 177] on icon at bounding box center [1463, 179] width 16 height 14
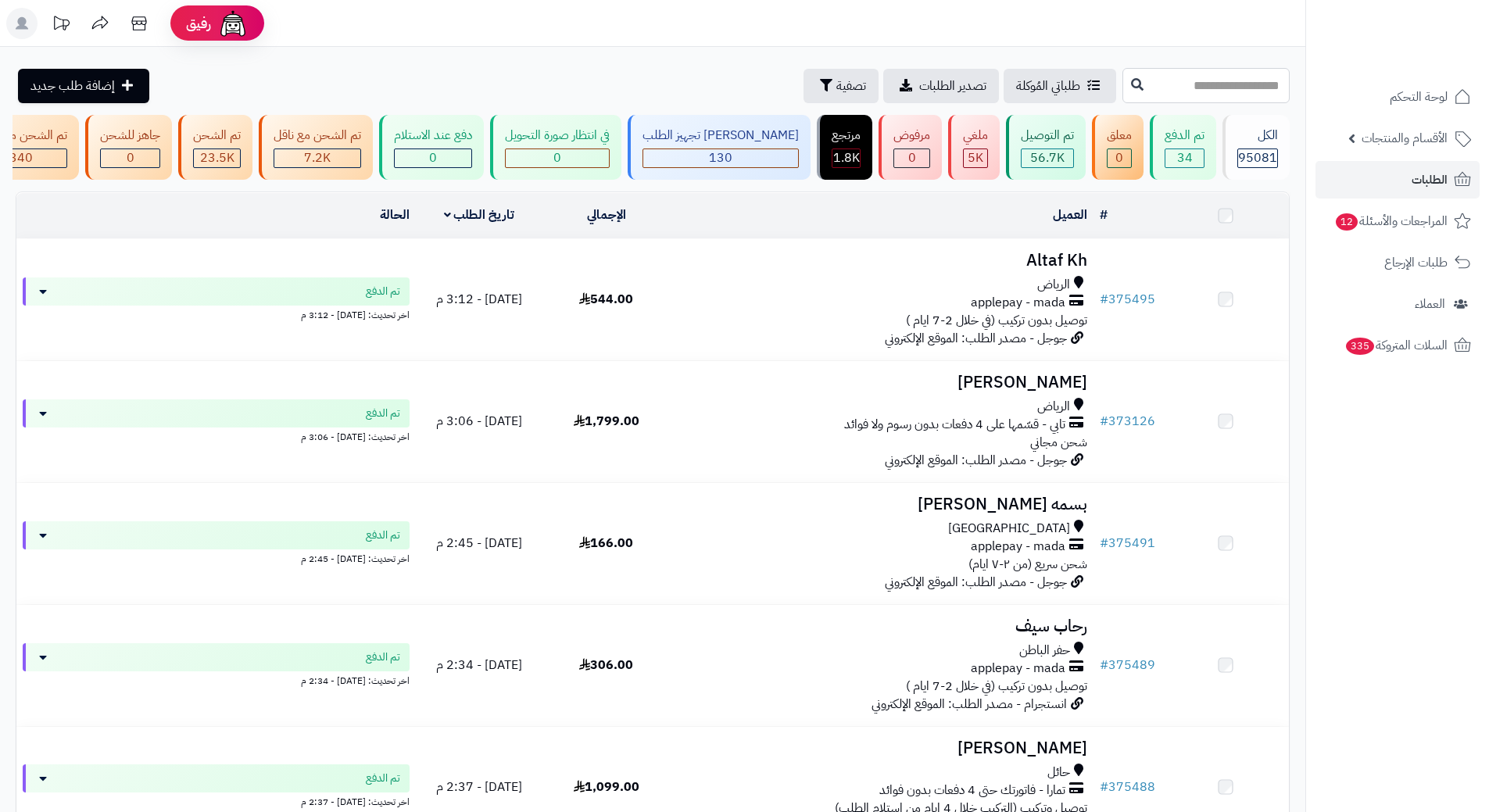
click at [1186, 79] on input "text" at bounding box center [1206, 85] width 168 height 35
paste input "******"
type input "******"
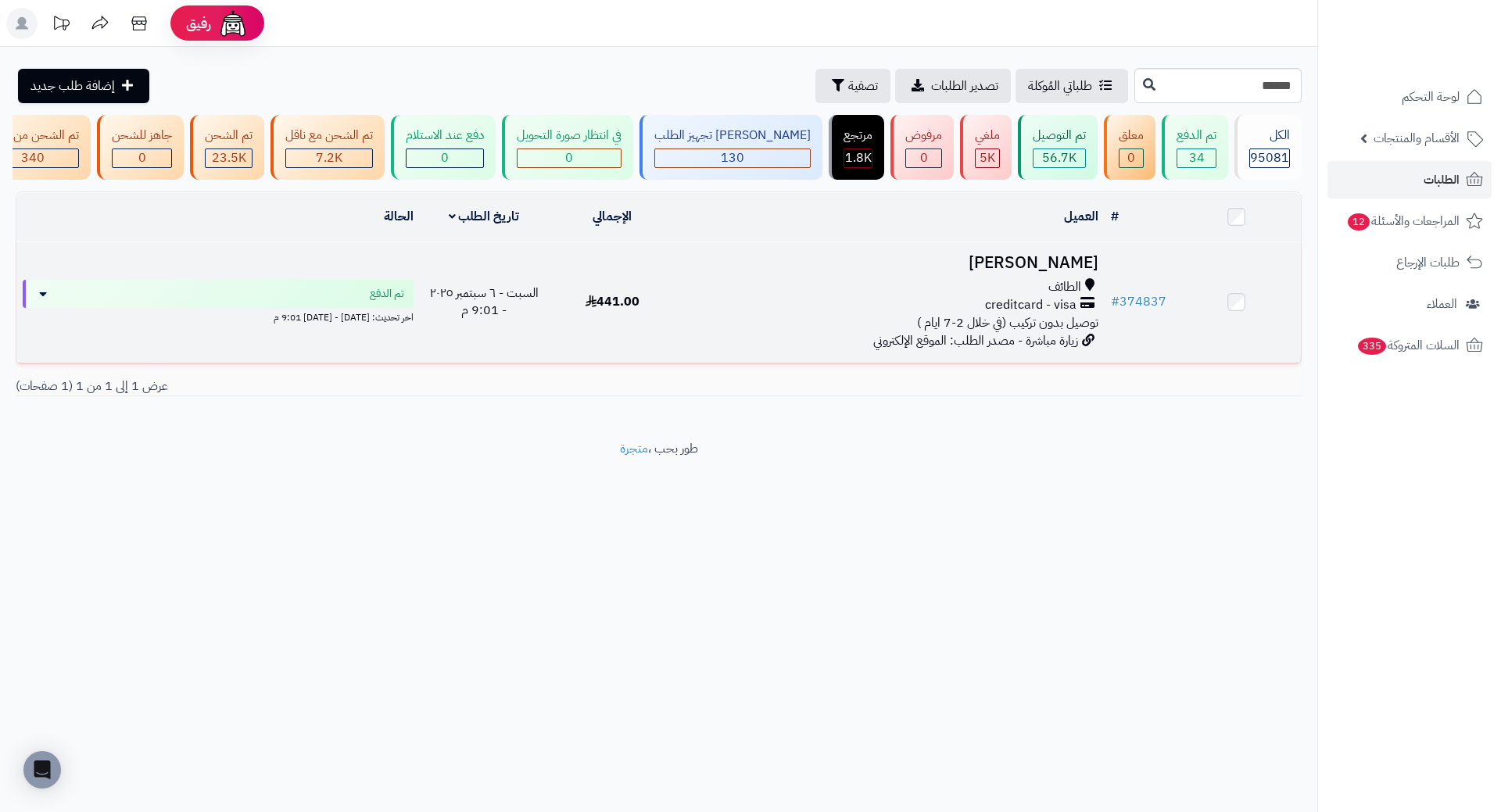
click at [1040, 272] on h3 "Rama Alotaibi" at bounding box center [891, 262] width 415 height 18
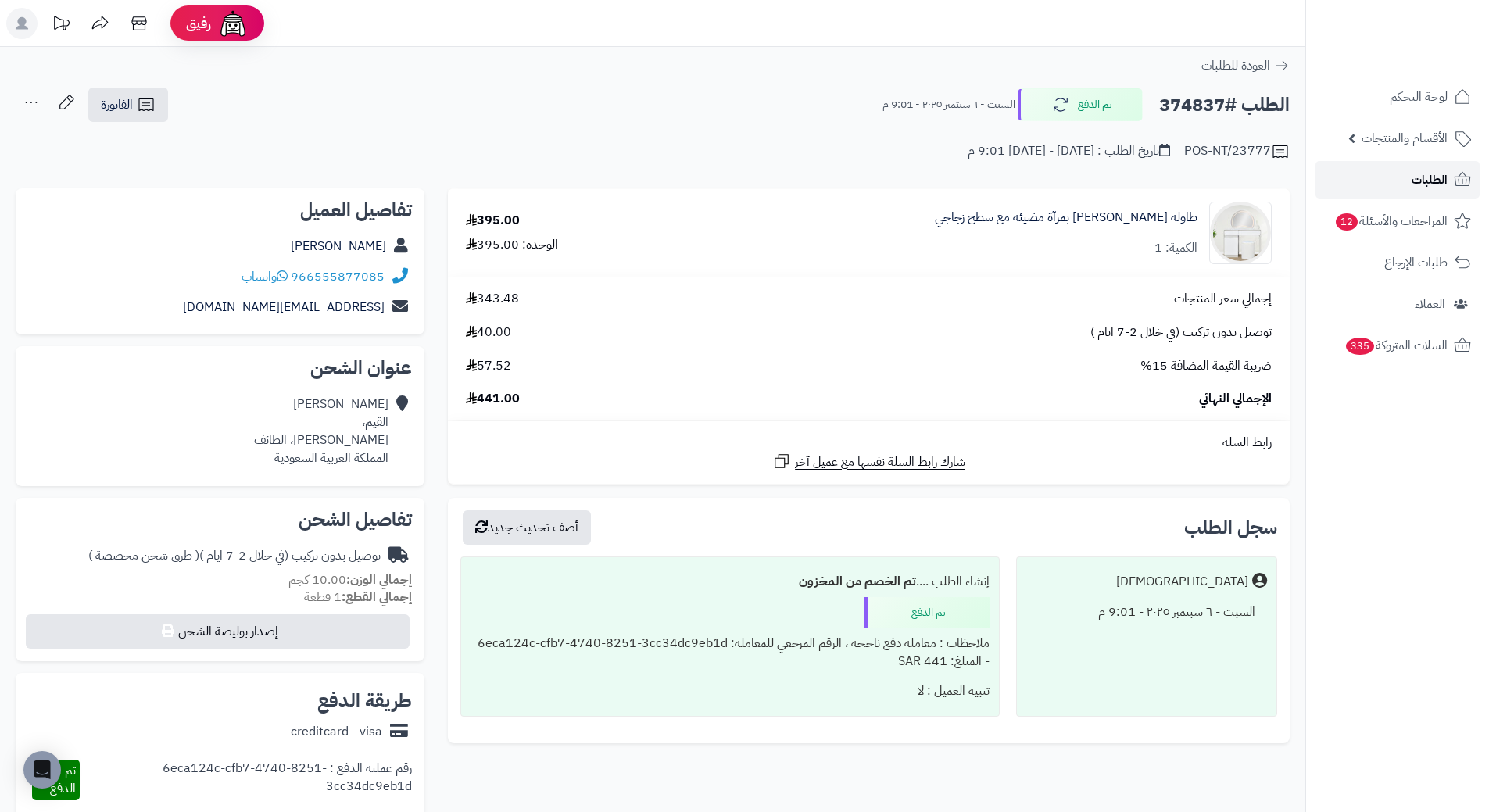
click at [1445, 178] on span "الطلبات" at bounding box center [1430, 180] width 36 height 22
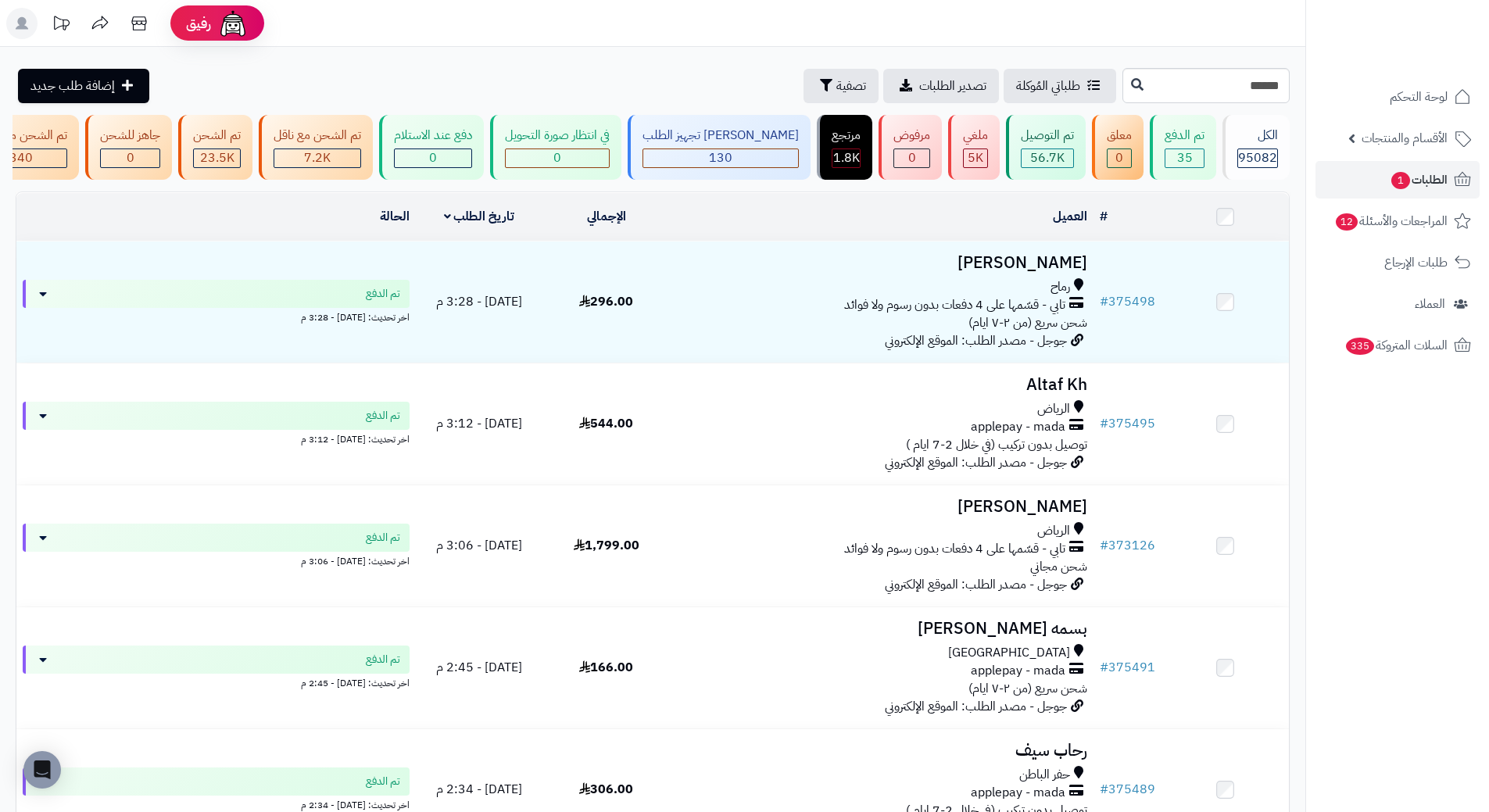
type input "******"
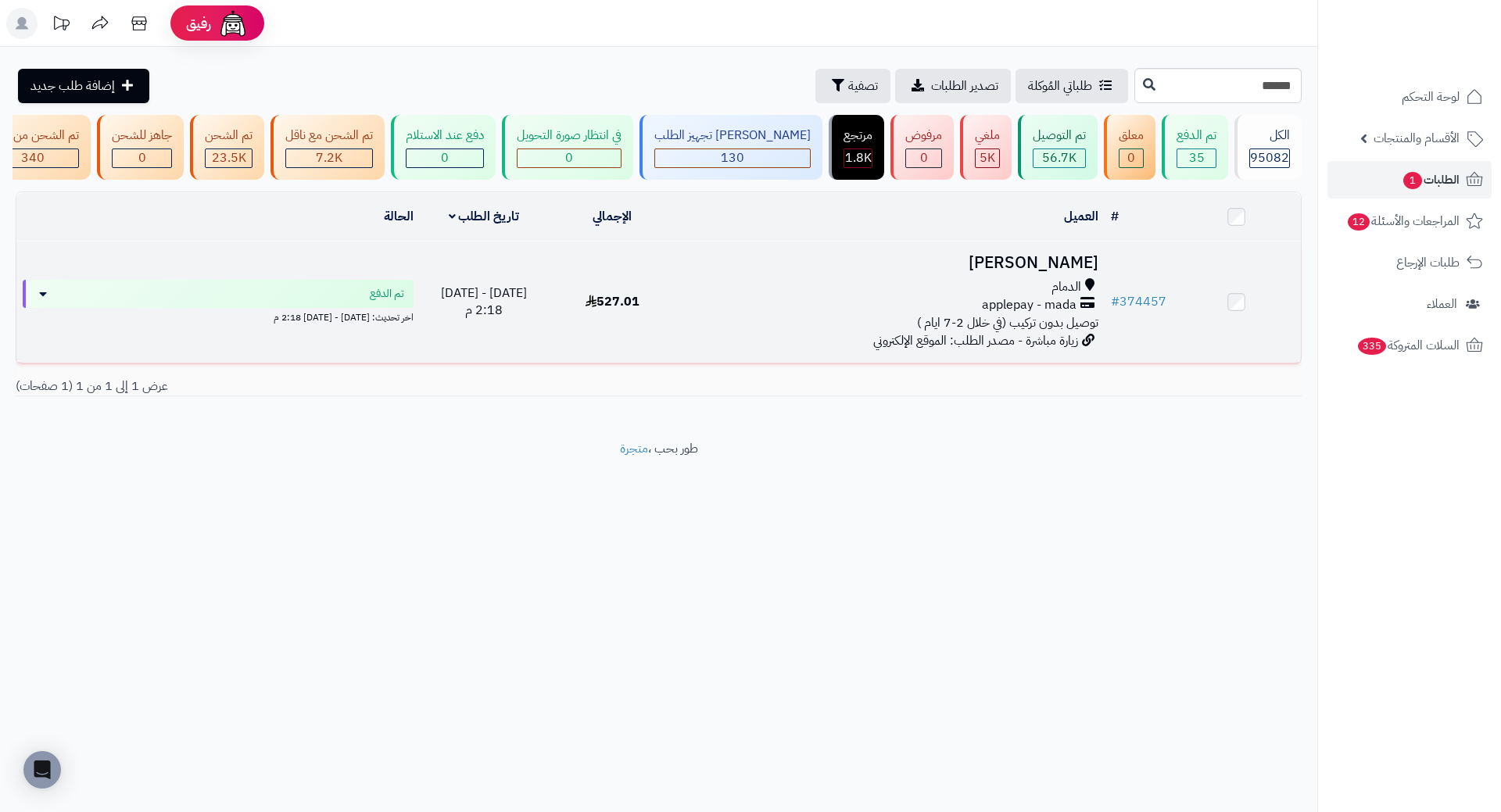
click at [996, 272] on h3 "[PERSON_NAME]" at bounding box center [891, 262] width 415 height 18
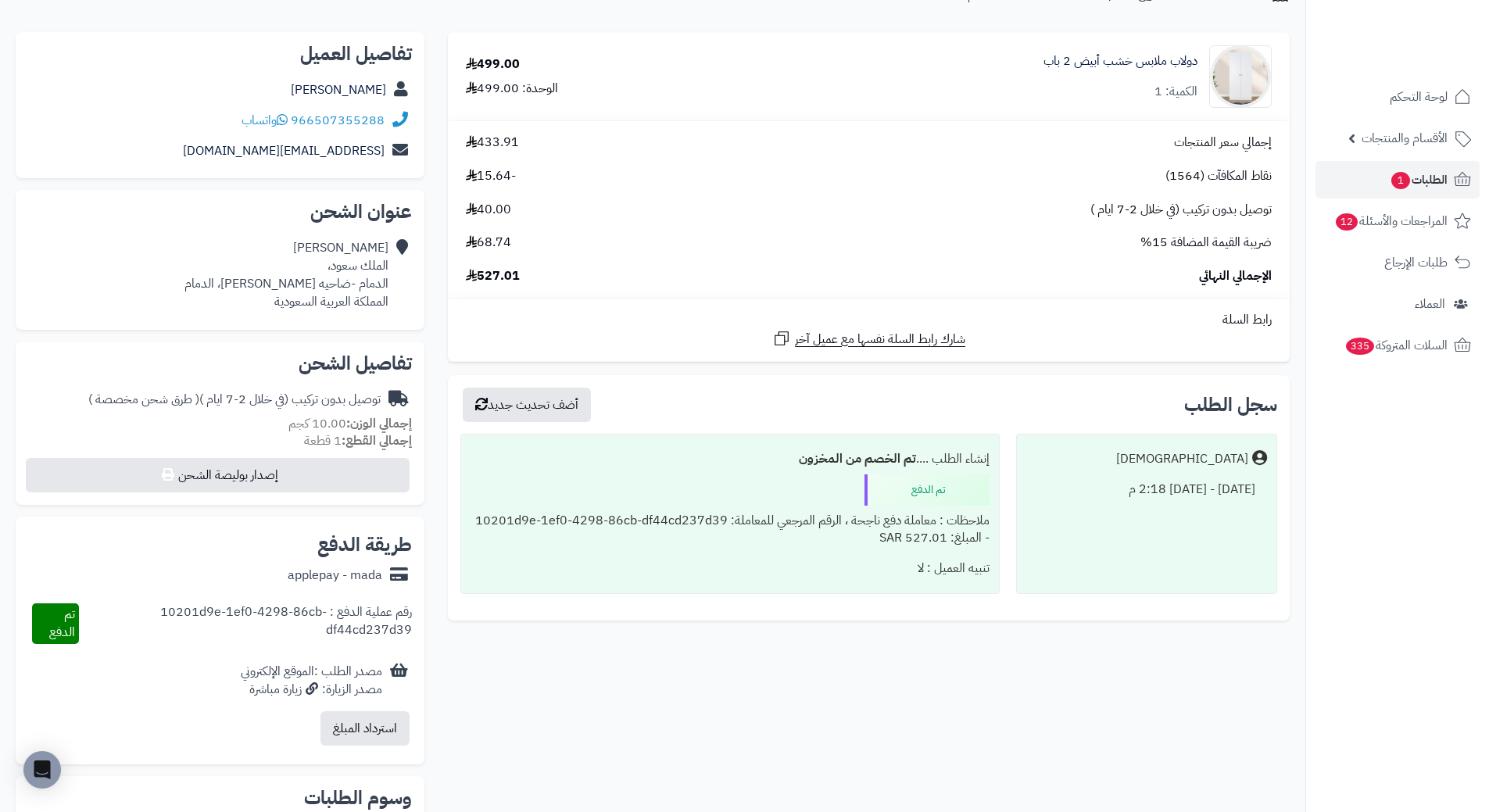
scroll to position [234, 0]
